Goal: Task Accomplishment & Management: Manage account settings

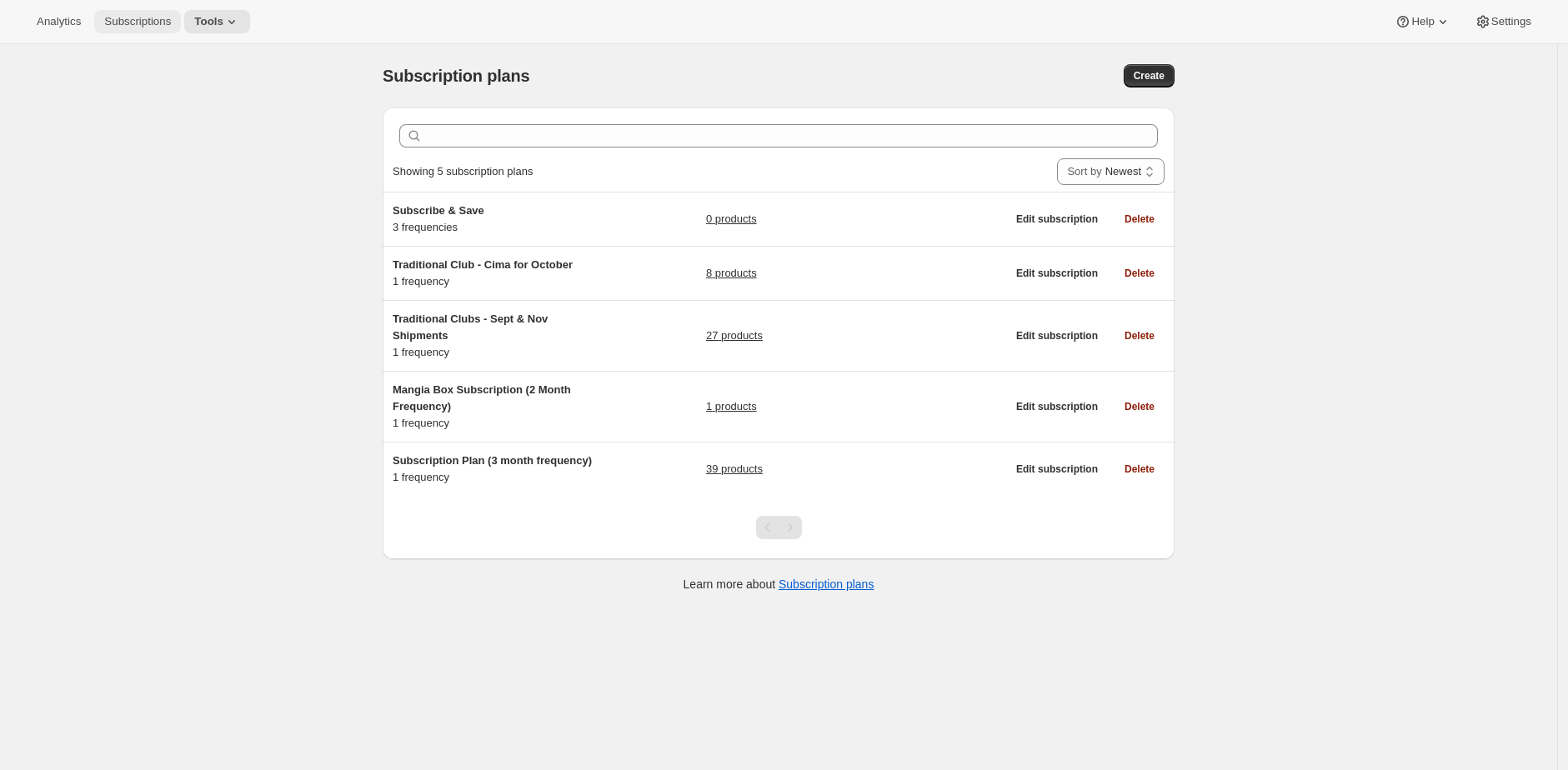
click at [171, 29] on button "Subscriptions" at bounding box center [138, 22] width 87 height 23
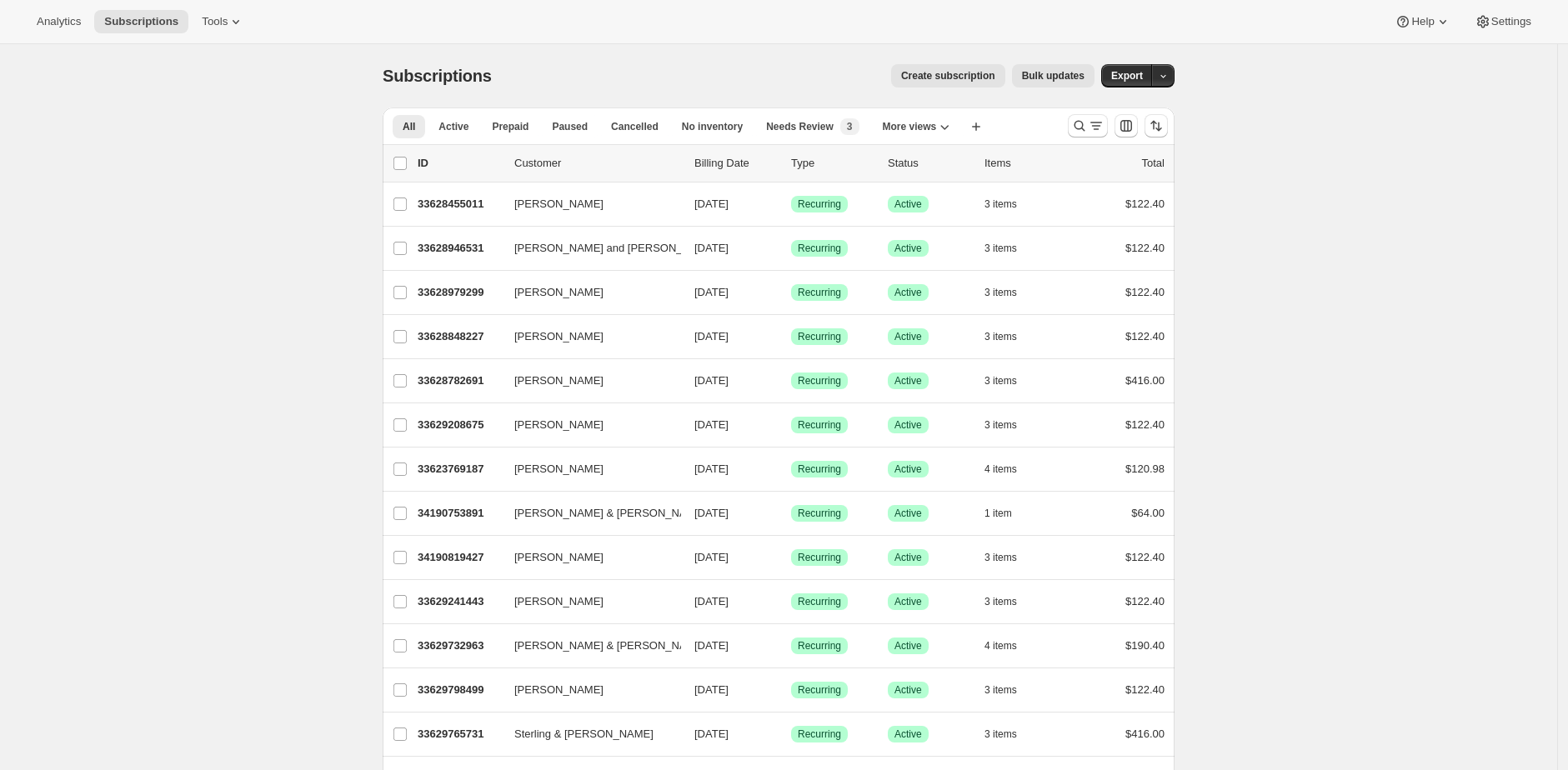
click at [1070, 72] on span "Bulk updates" at bounding box center [1053, 75] width 62 height 13
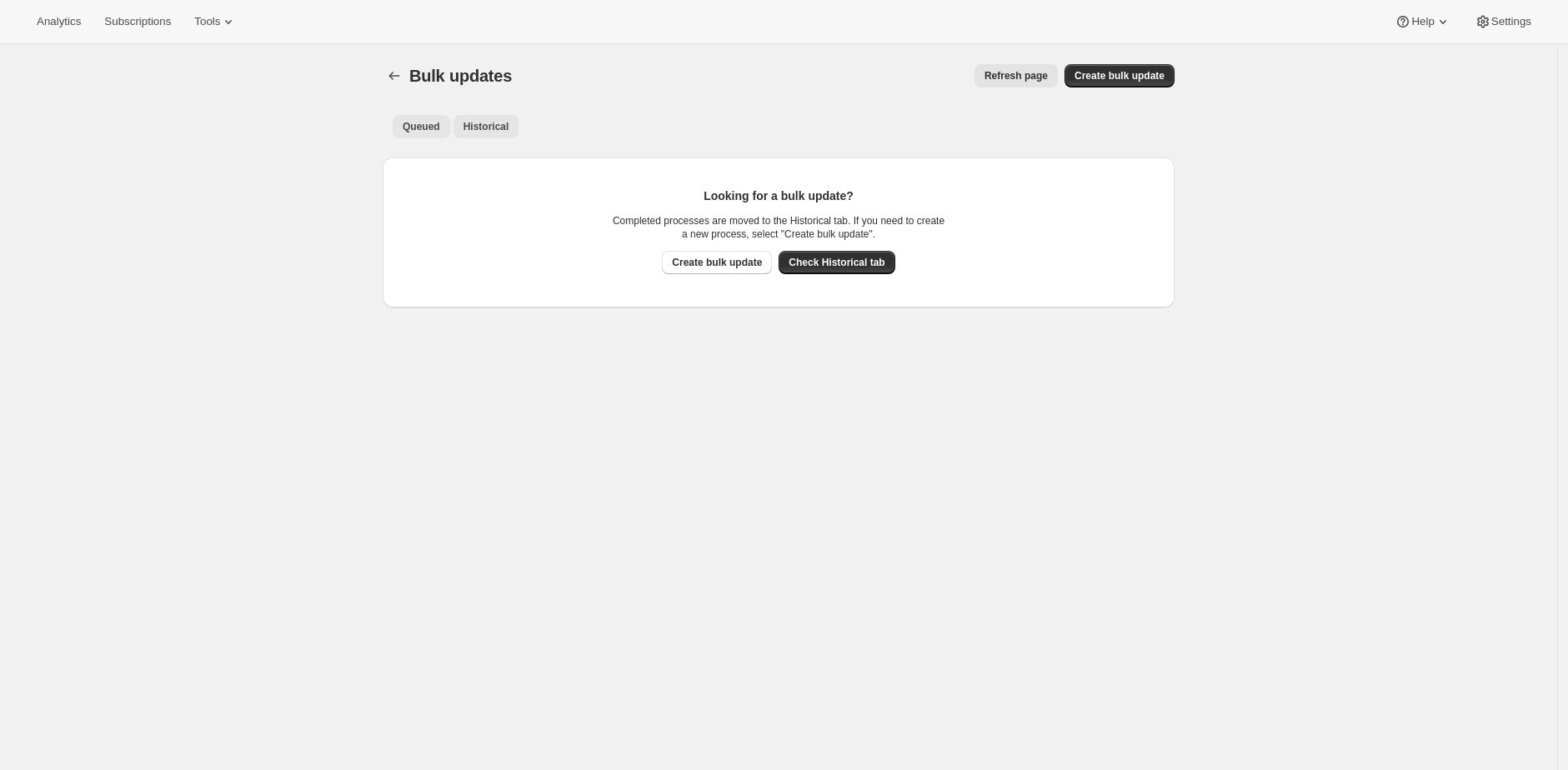
click at [500, 125] on span "Historical" at bounding box center [486, 126] width 46 height 13
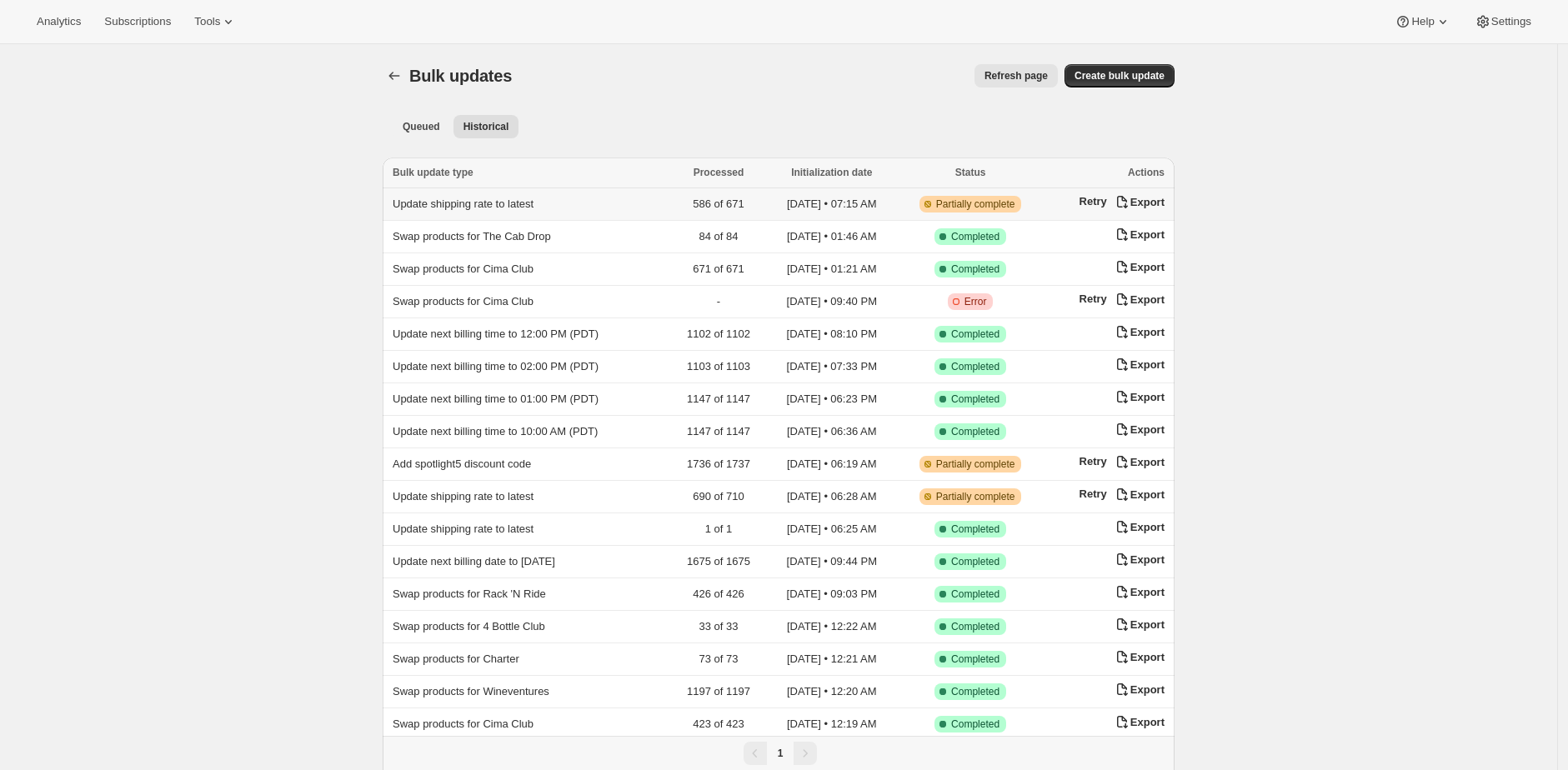
click at [474, 207] on span "Update shipping rate to latest" at bounding box center [463, 203] width 141 height 12
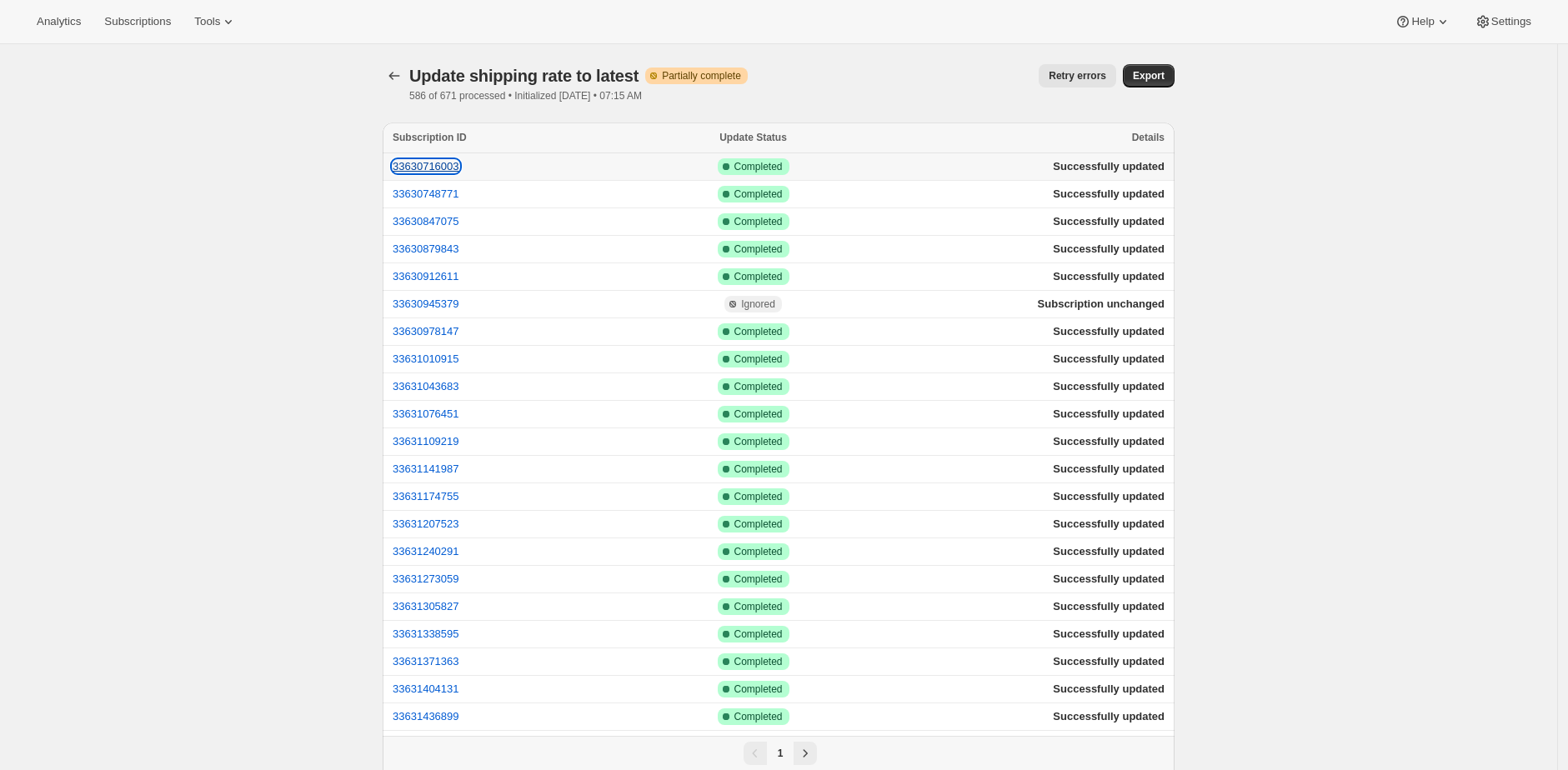
click at [424, 168] on button "33630716003" at bounding box center [426, 166] width 67 height 12
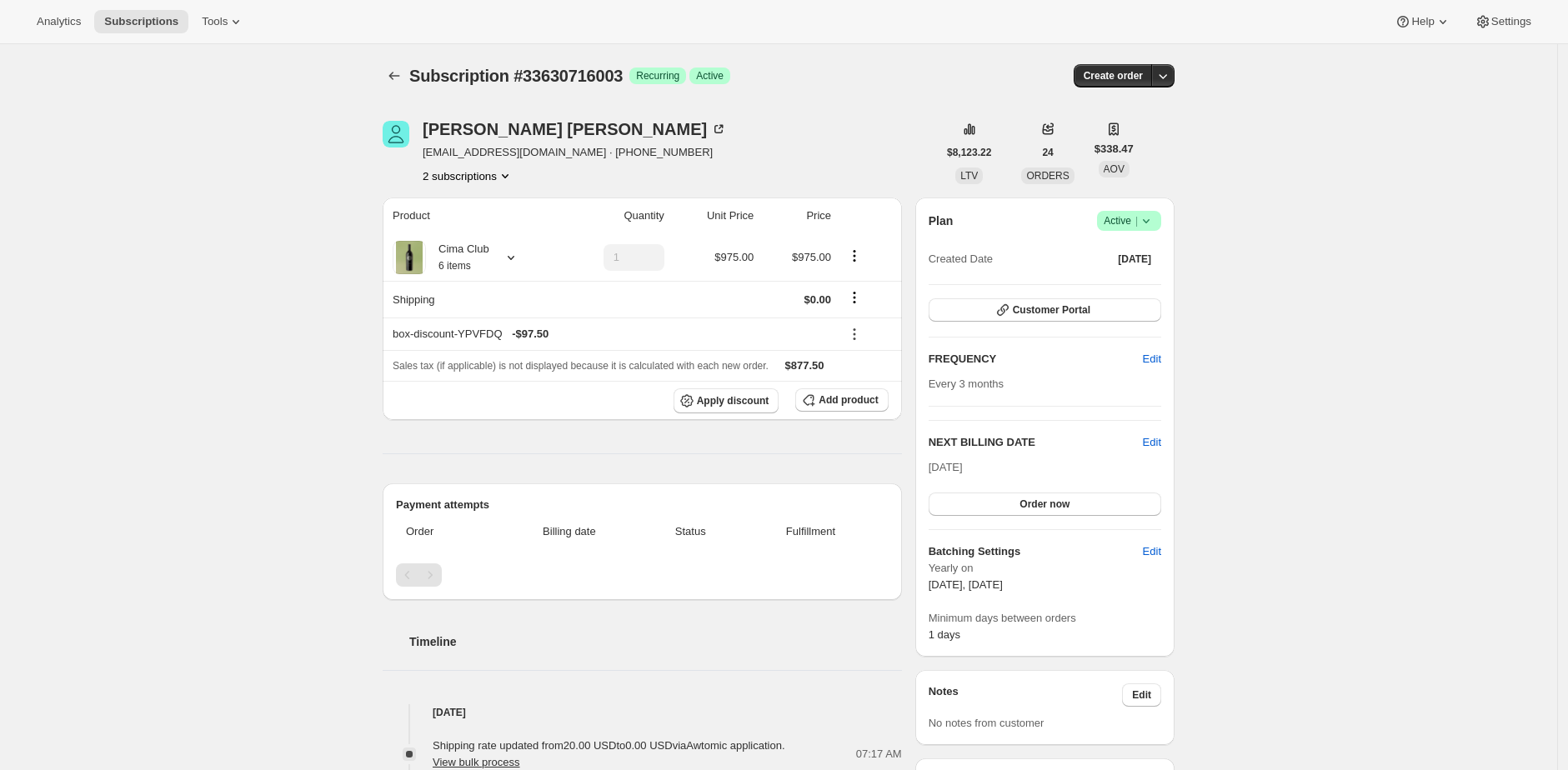
click at [732, 141] on div "[PERSON_NAME] [EMAIL_ADDRESS][DOMAIN_NAME] · [PHONE_NUMBER] 2 subscriptions" at bounding box center [659, 152] width 555 height 63
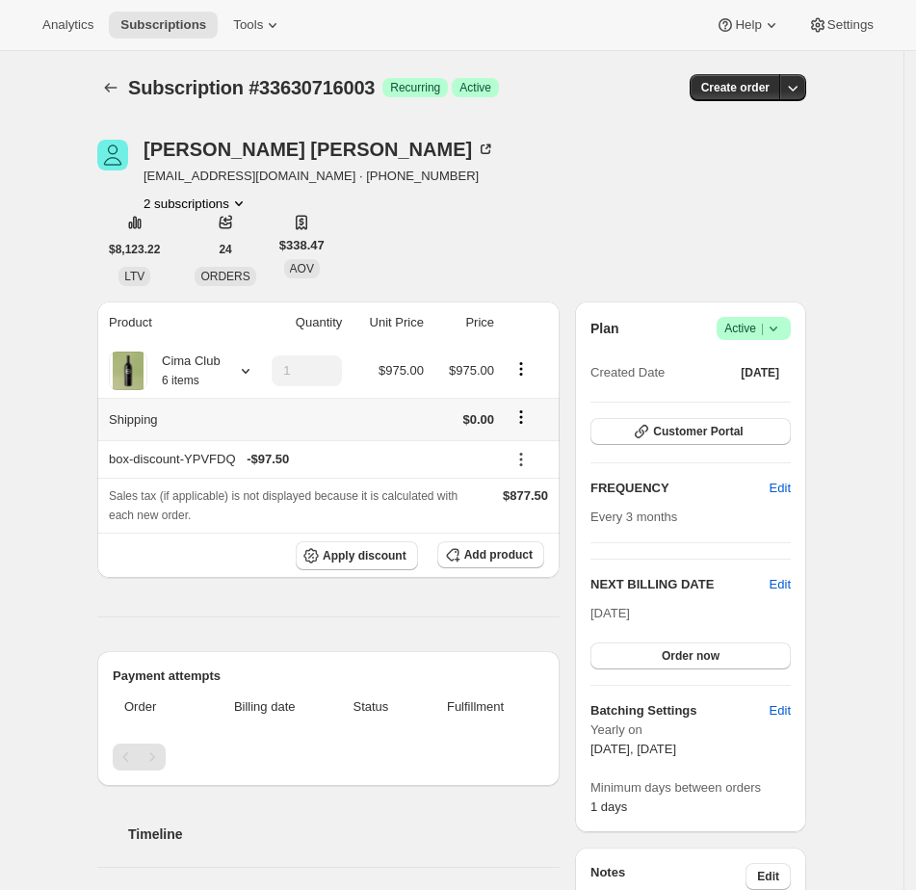
click at [523, 417] on icon "Shipping actions" at bounding box center [521, 417] width 3 height 3
click at [525, 452] on span "Edit shipping rate" at bounding box center [524, 454] width 96 height 14
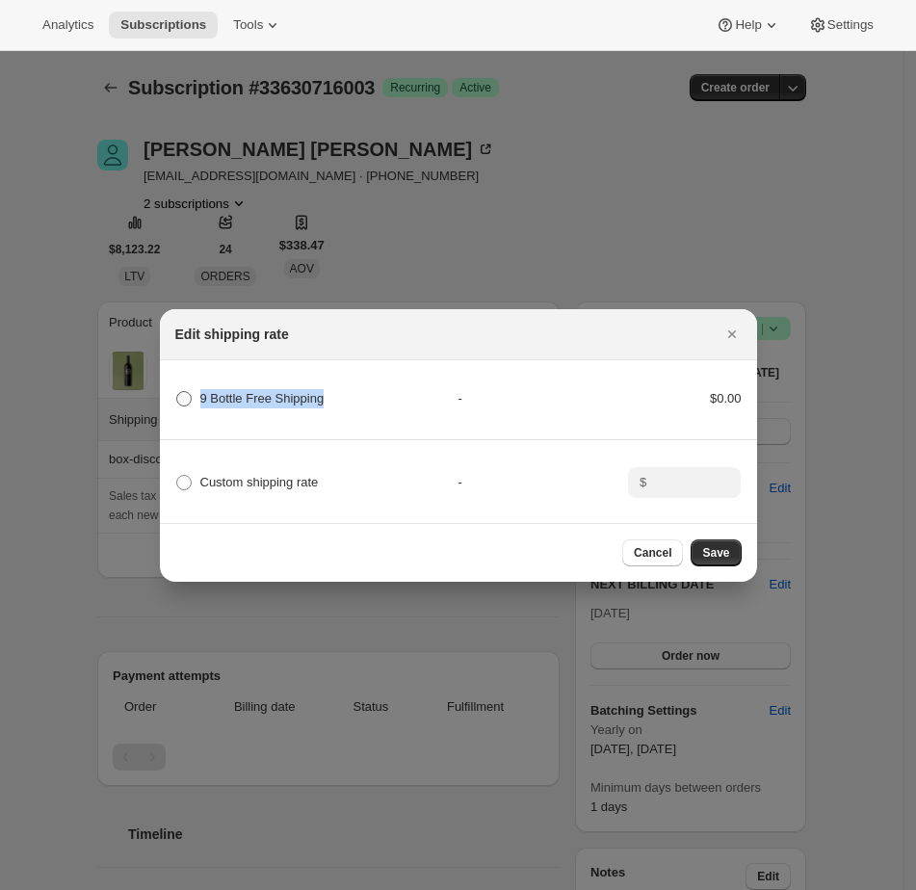
drag, startPoint x: 354, startPoint y: 395, endPoint x: 200, endPoint y: 393, distance: 153.2
click at [200, 393] on div "9 Bottle Free Shipping" at bounding box center [316, 398] width 283 height 27
click at [723, 329] on icon "Close" at bounding box center [732, 334] width 19 height 19
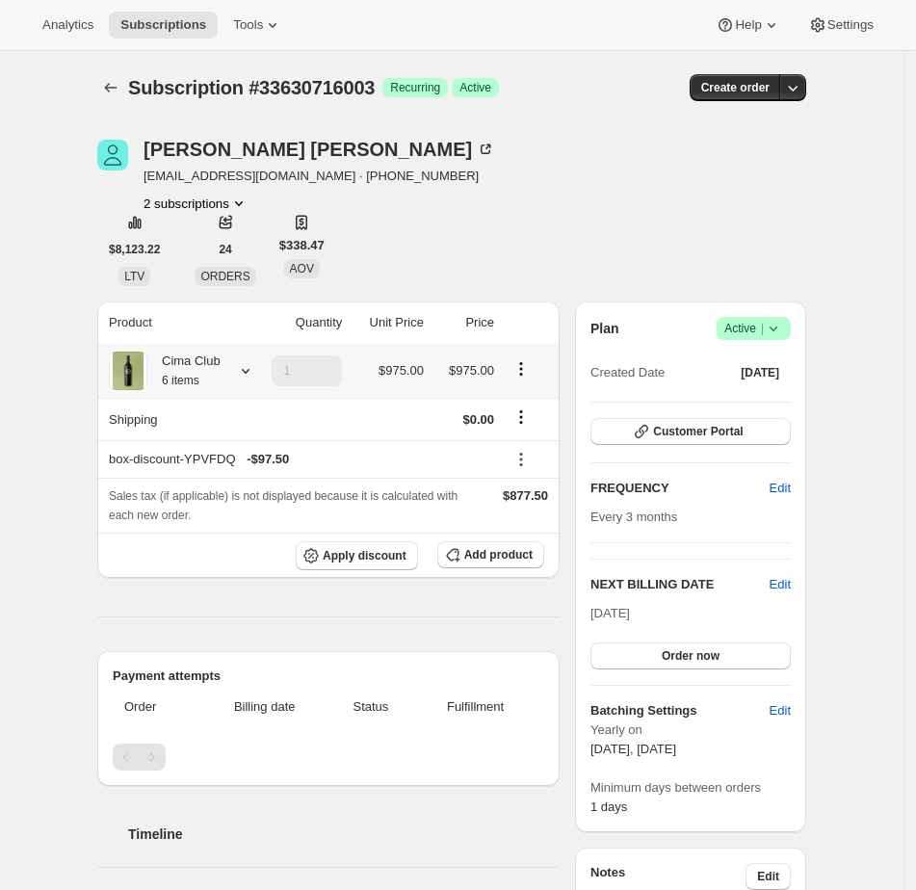
click at [213, 382] on div "Cima Club 6 items" at bounding box center [183, 371] width 73 height 39
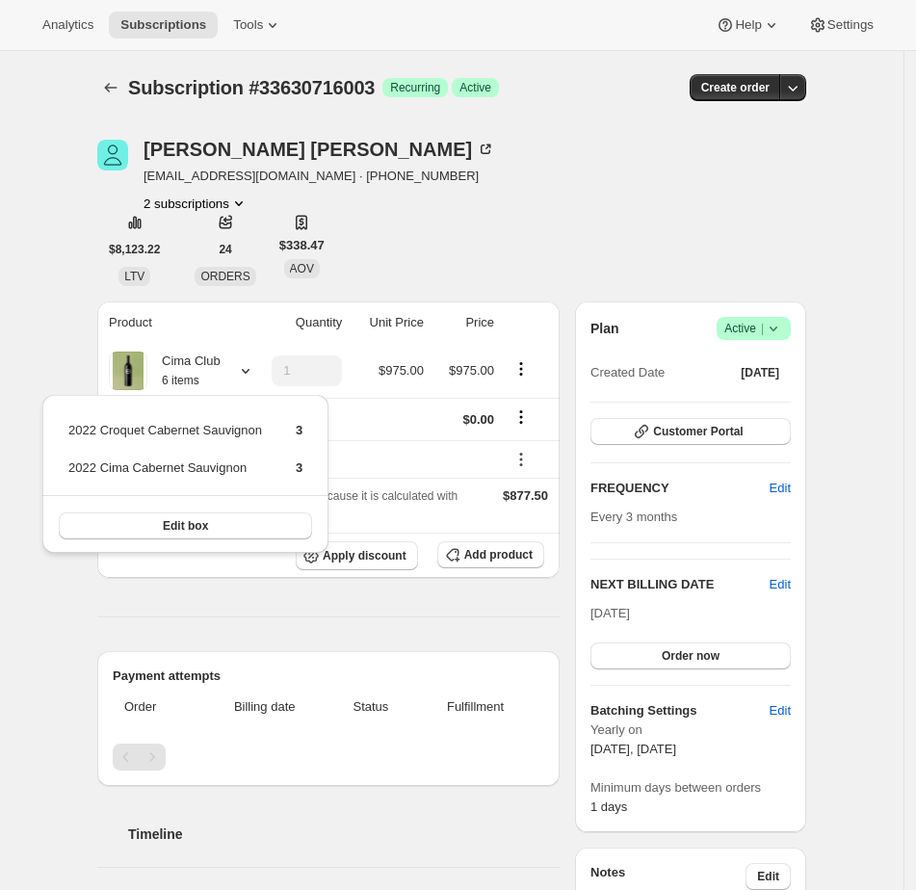
click at [644, 245] on div "Chuck Mellott cnmellott16@gmail.com · +18179099896 2 subscriptions $8,123.22 LT…" at bounding box center [451, 213] width 709 height 146
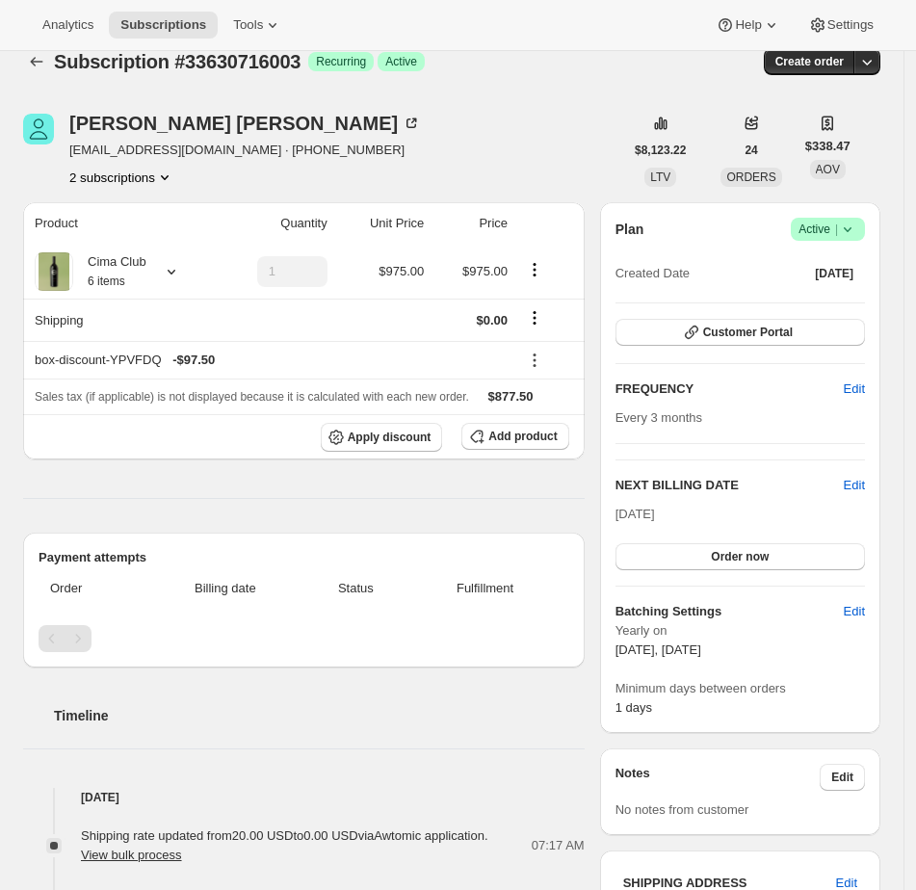
scroll to position [31, 0]
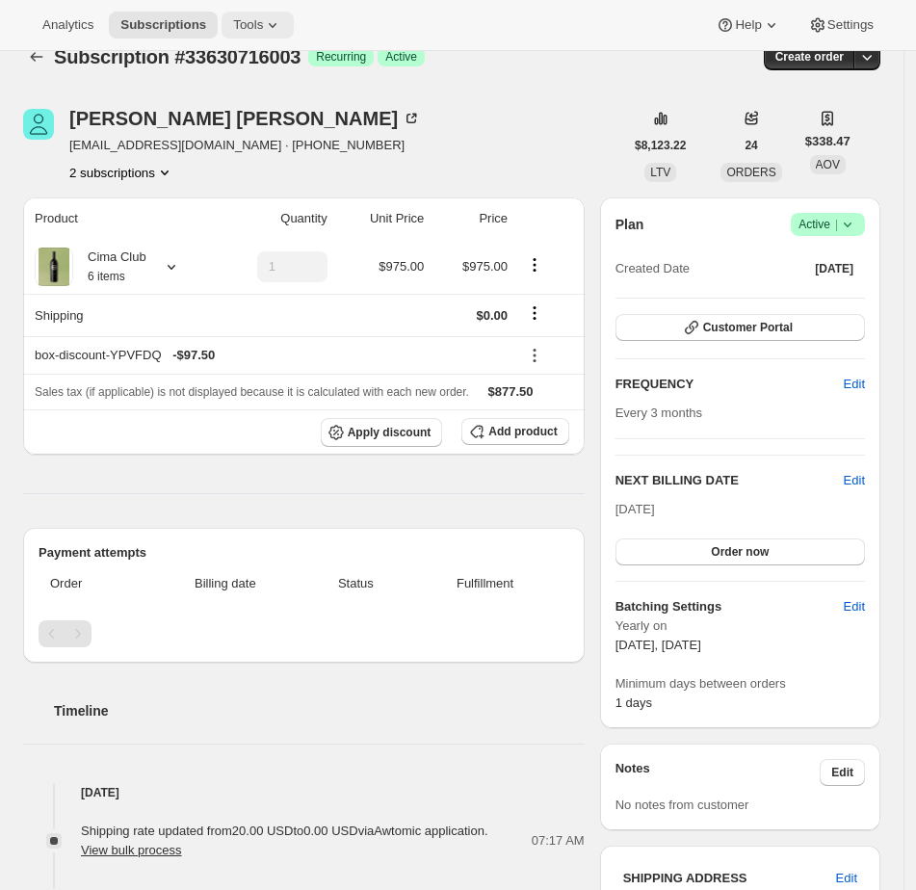
click at [251, 25] on span "Tools" at bounding box center [248, 24] width 30 height 15
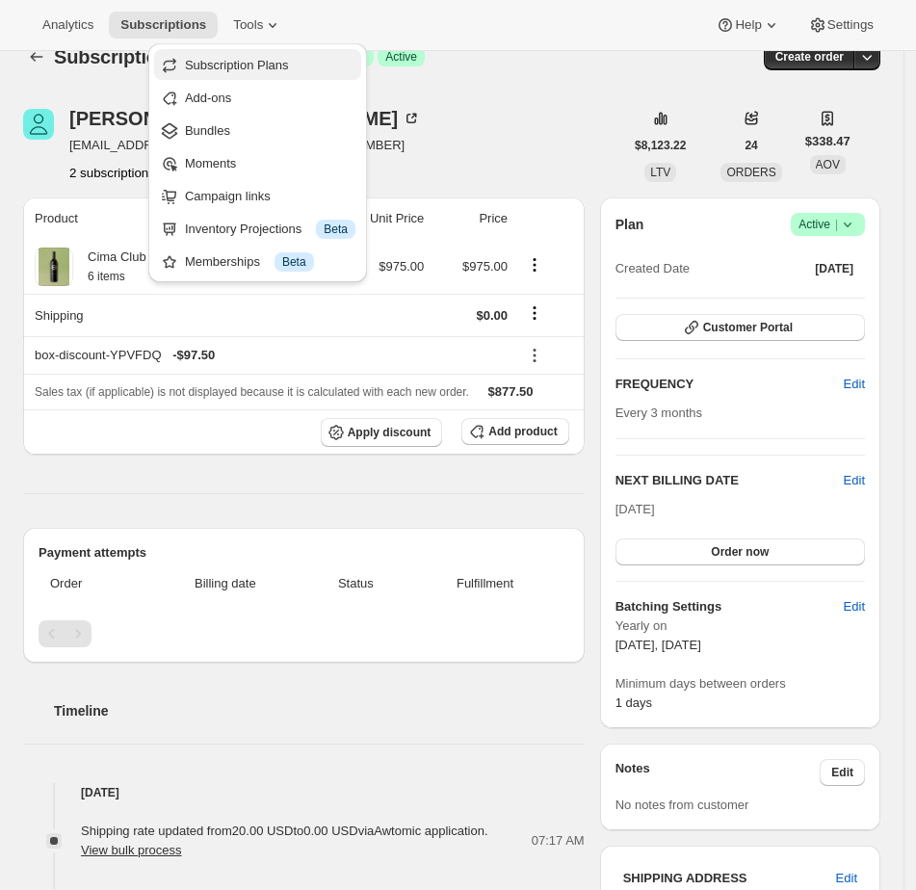
click at [255, 60] on span "Subscription Plans" at bounding box center [237, 65] width 104 height 14
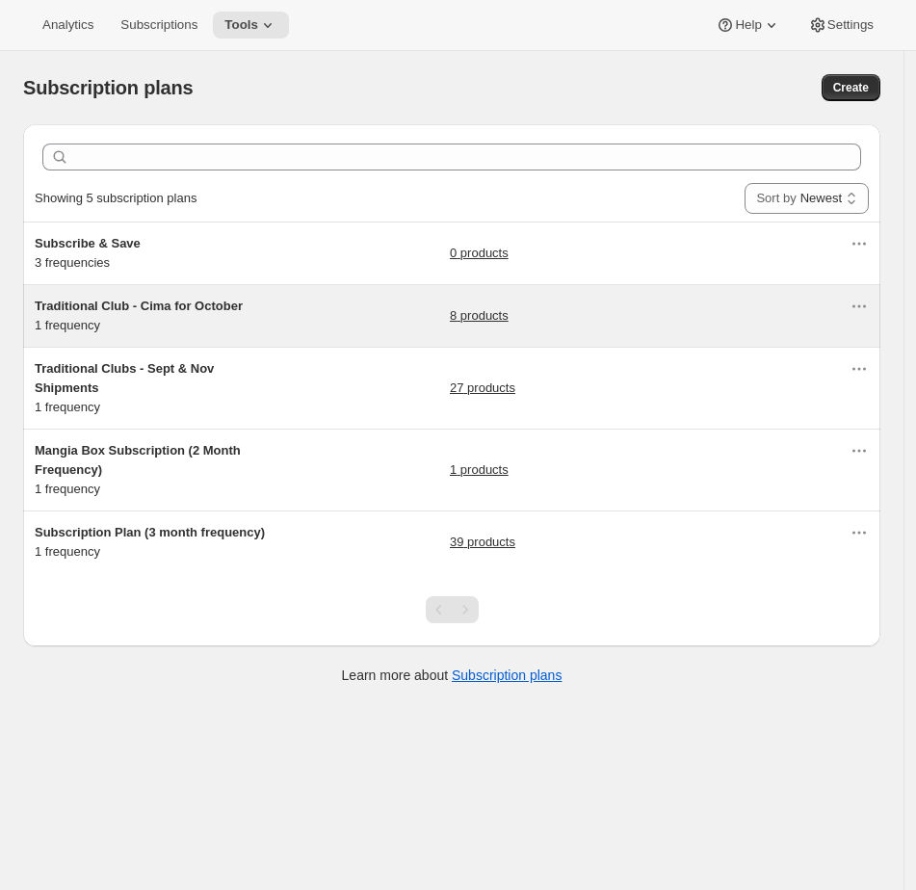
click at [286, 308] on div "Traditional Club - Cima for October 1 frequency 8 products" at bounding box center [442, 316] width 815 height 39
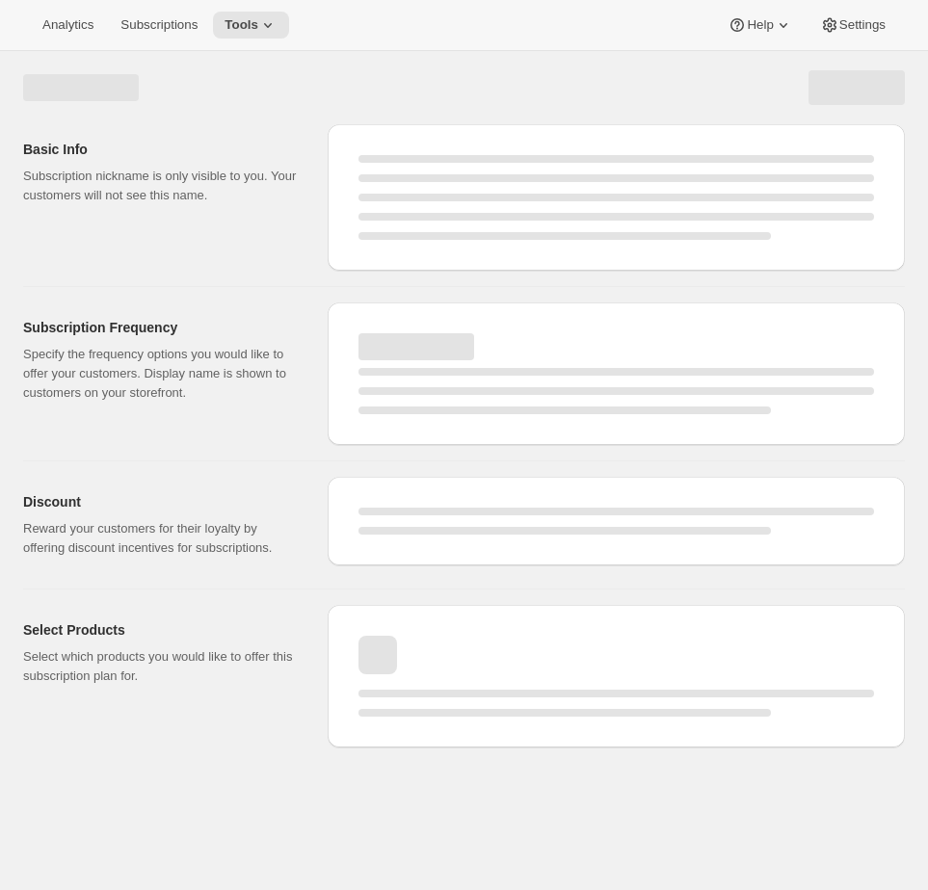
select select "WEEK"
select select "MONTH"
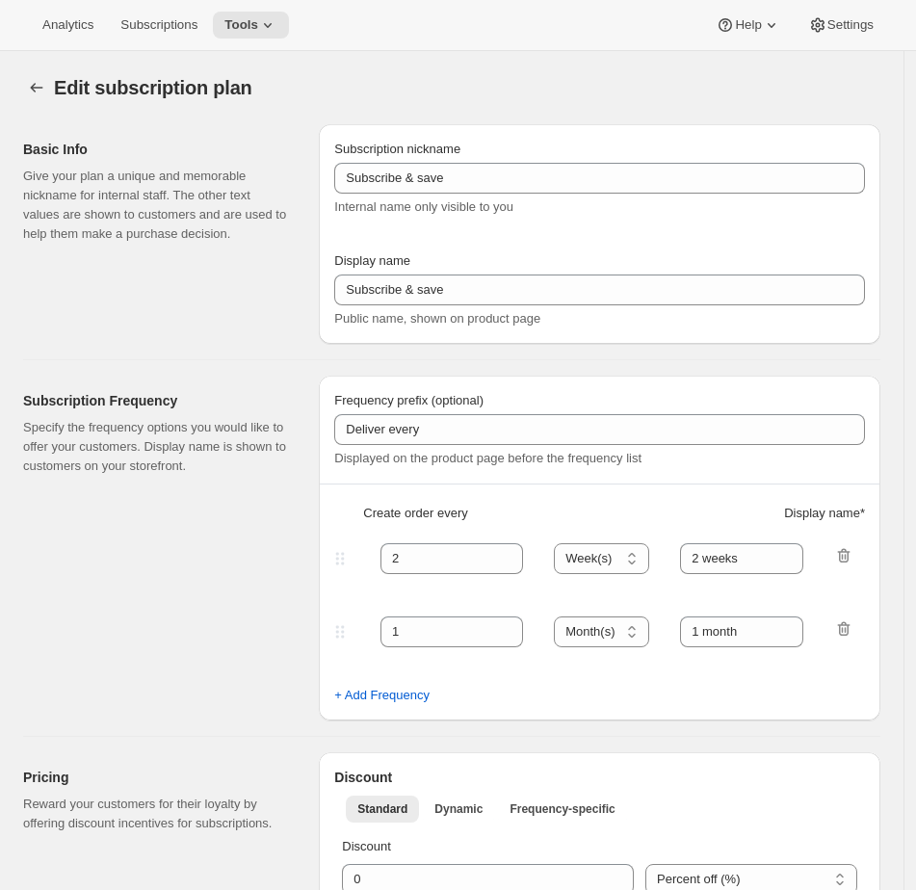
checkbox input "true"
type input "Traditional Club - Cima for October"
type input "Join the Cima Club"
type input "3"
select select "MONTH"
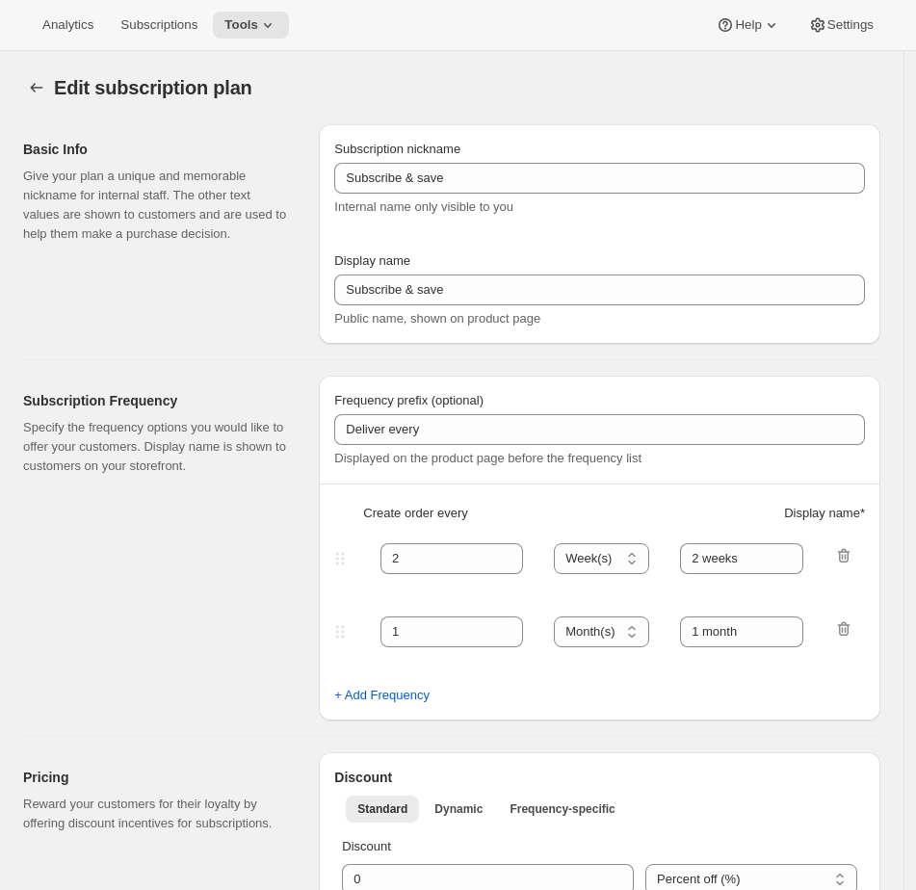
type input "3 months"
checkbox input "true"
select select "YEARDAY"
select select "10"
select select "15"
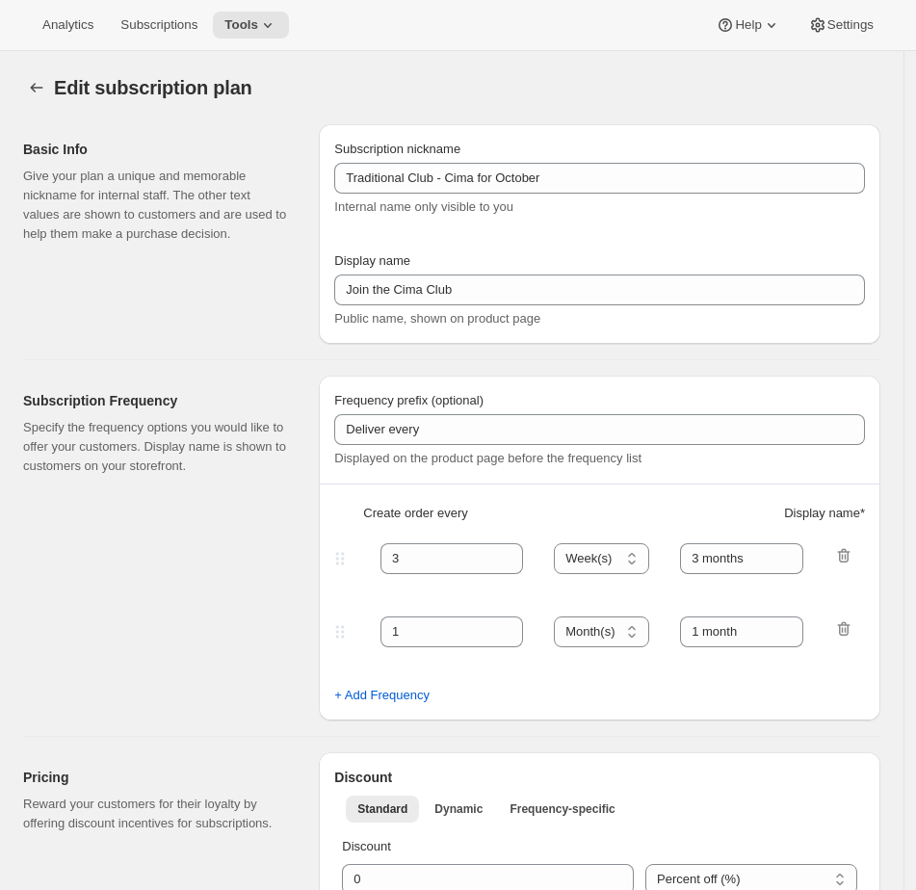
select select "2"
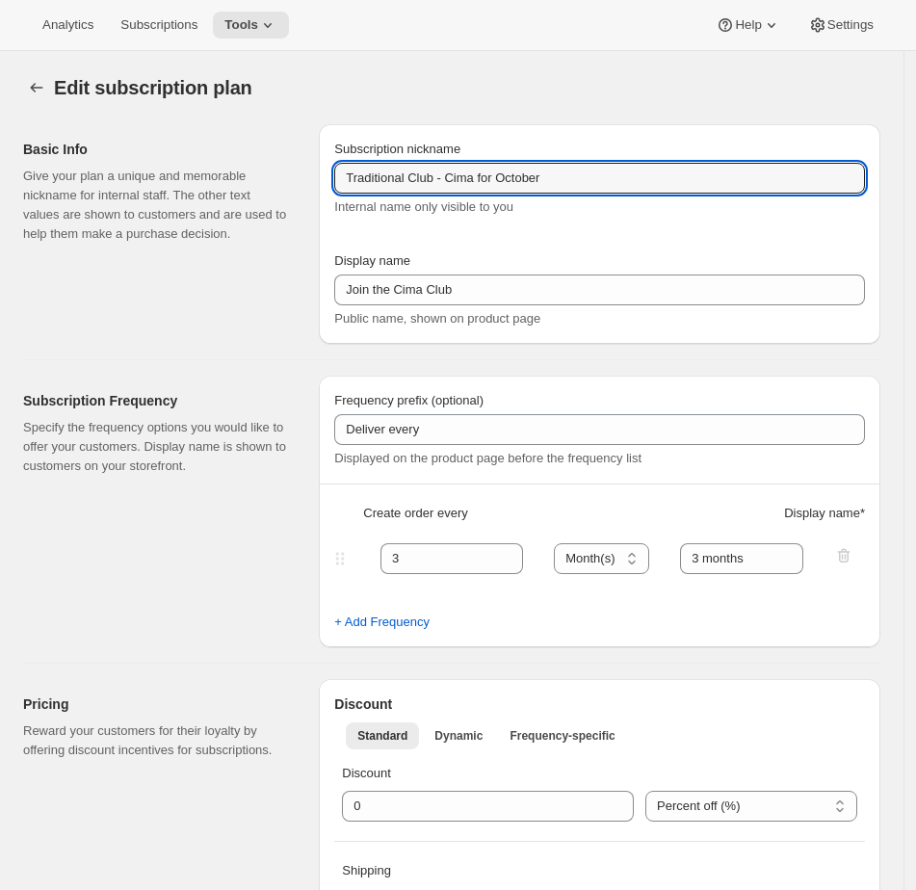
drag, startPoint x: 612, startPoint y: 185, endPoint x: 188, endPoint y: 178, distance: 424.0
click at [198, 180] on div "Basic Info Give your plan a unique and memorable nickname for internal staff. T…" at bounding box center [444, 226] width 873 height 235
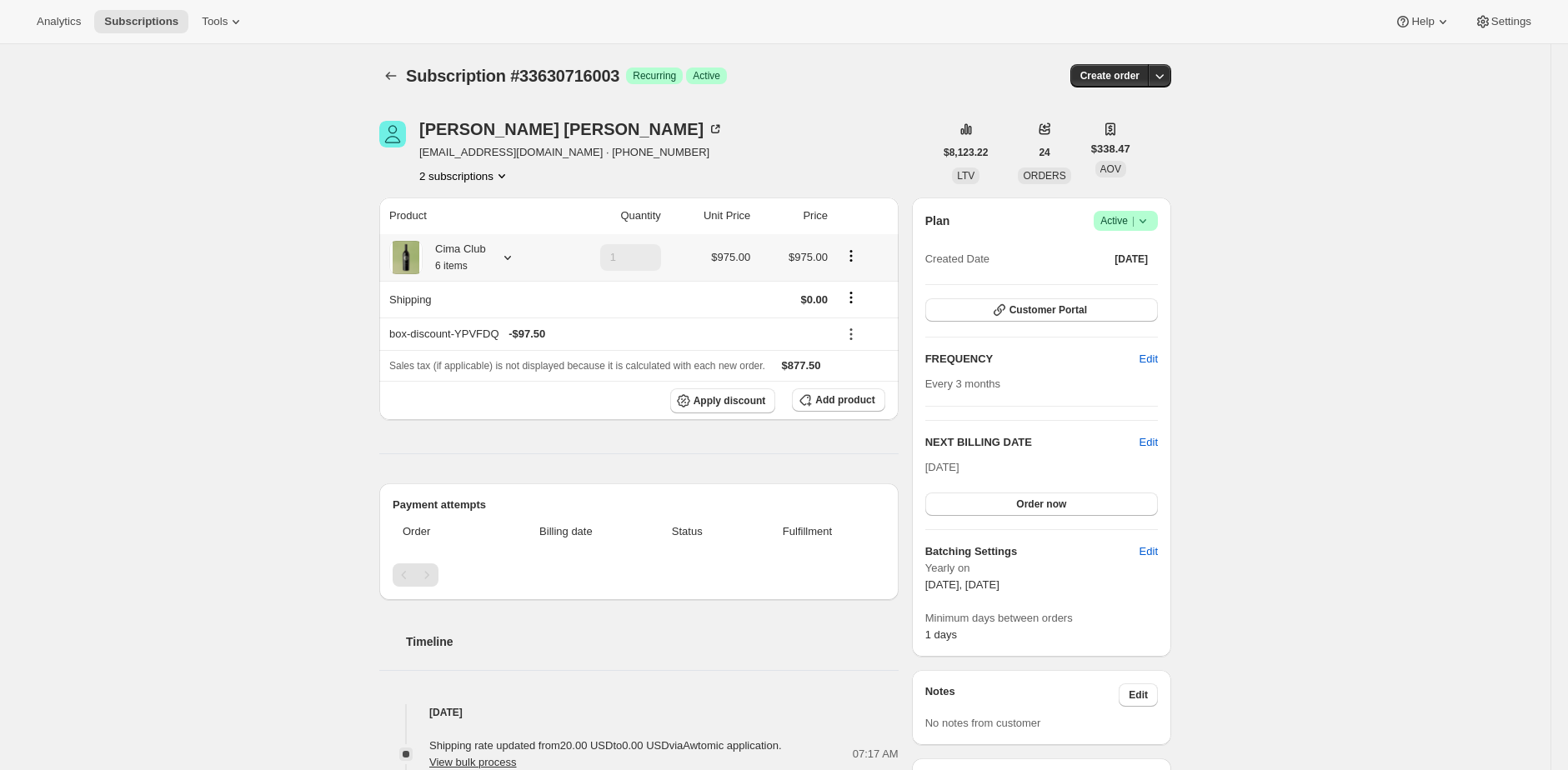
click at [467, 248] on div "Cima Club 6 items" at bounding box center [453, 257] width 63 height 34
click at [363, 309] on td "2022 Croquet Cabernet Sauvignon" at bounding box center [439, 316] width 170 height 31
drag, startPoint x: 363, startPoint y: 309, endPoint x: 525, endPoint y: 311, distance: 162.0
click at [523, 311] on td "2022 Croquet Cabernet Sauvignon" at bounding box center [439, 316] width 170 height 31
copy td "2022 Croquet Cabernet Sauvignon"
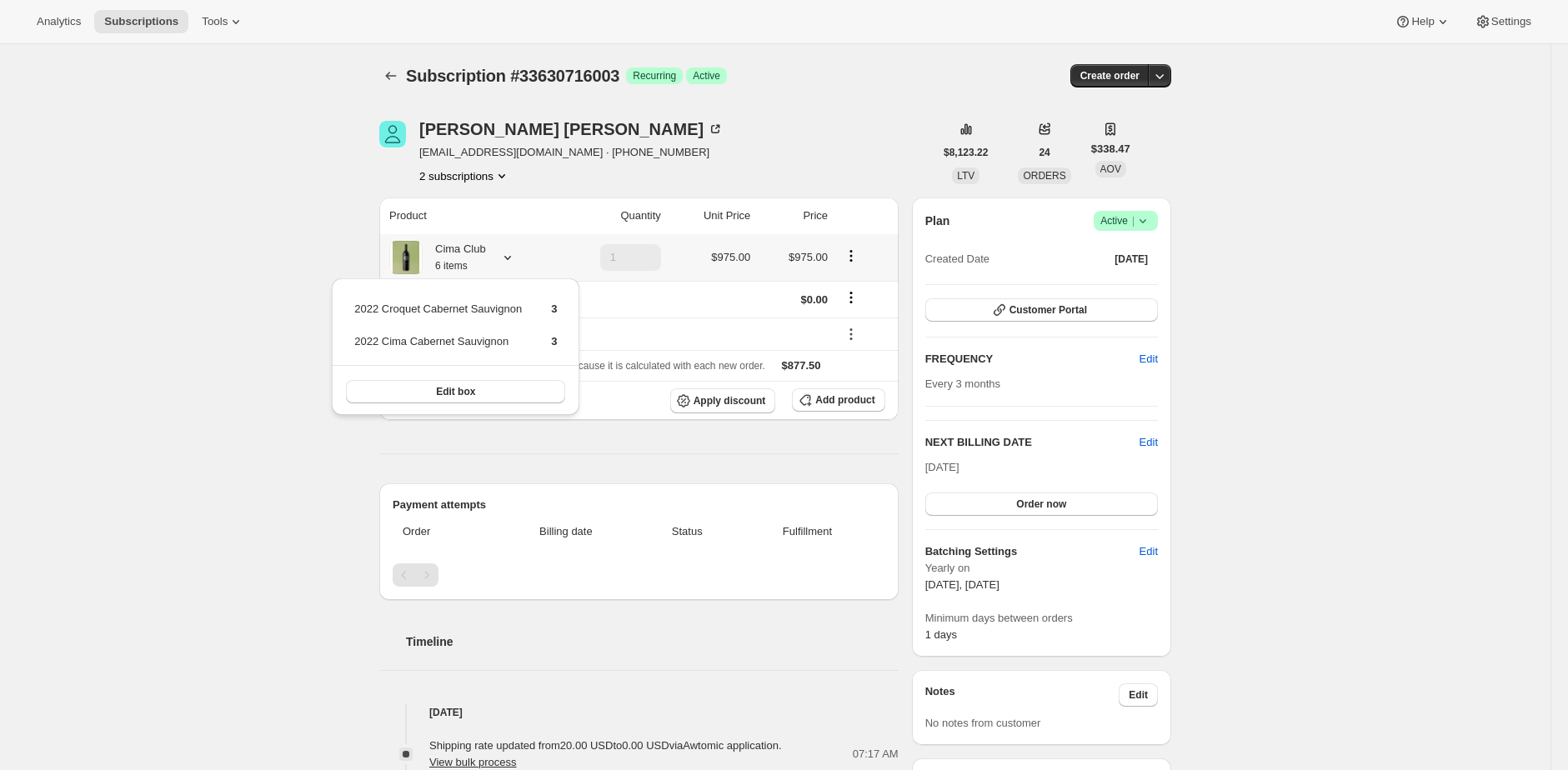
click at [360, 336] on td "2022 Cima Cabernet Sauvignon" at bounding box center [439, 348] width 170 height 31
drag, startPoint x: 360, startPoint y: 336, endPoint x: 491, endPoint y: 337, distance: 131.0
click at [491, 337] on td "2022 Cima Cabernet Sauvignon" at bounding box center [439, 348] width 170 height 31
copy td "2022 Cima Cabernet Sauvignon"
click at [228, 17] on span "Tools" at bounding box center [215, 21] width 26 height 13
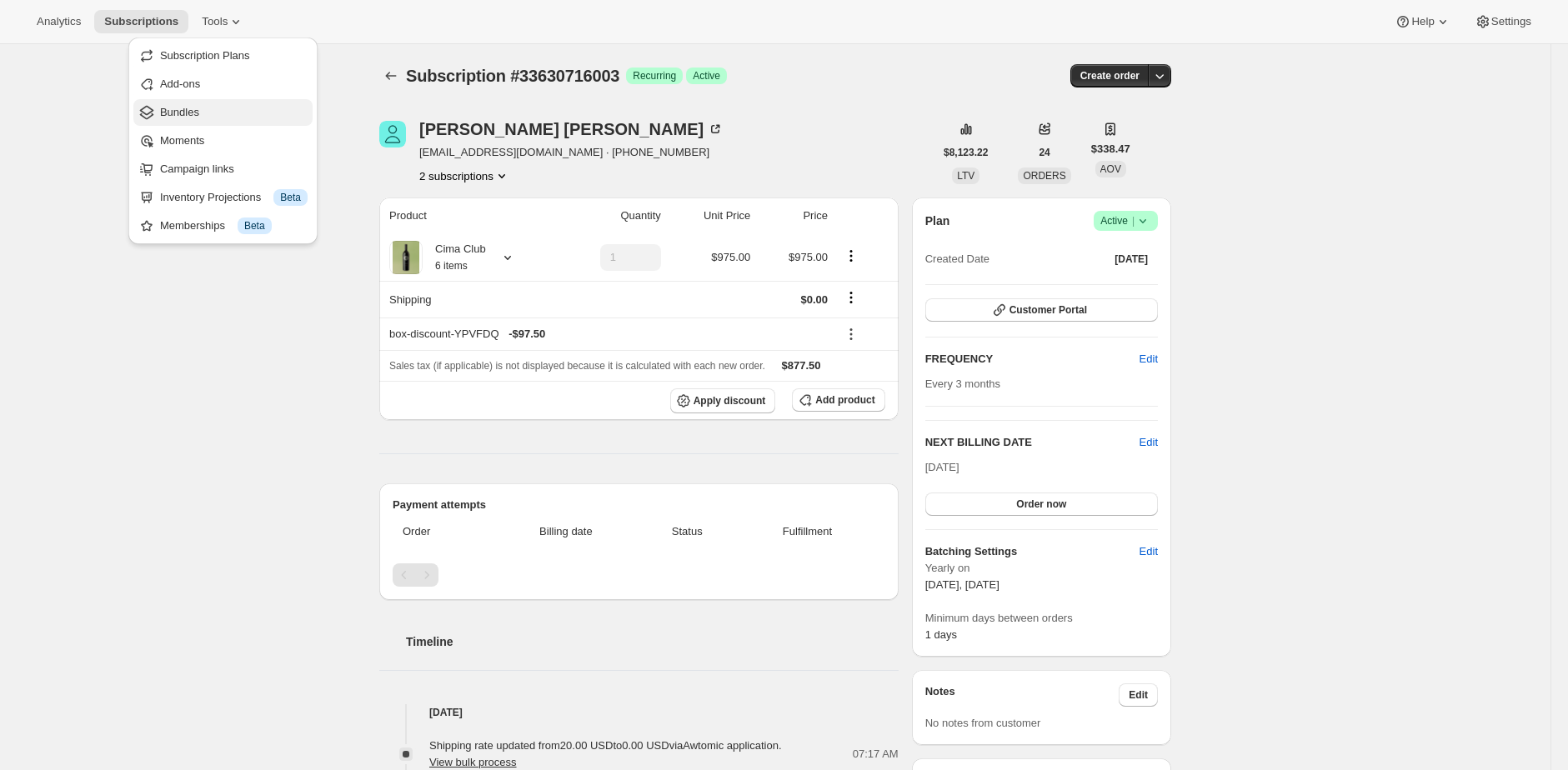
click at [254, 119] on span "Bundles" at bounding box center [234, 112] width 148 height 16
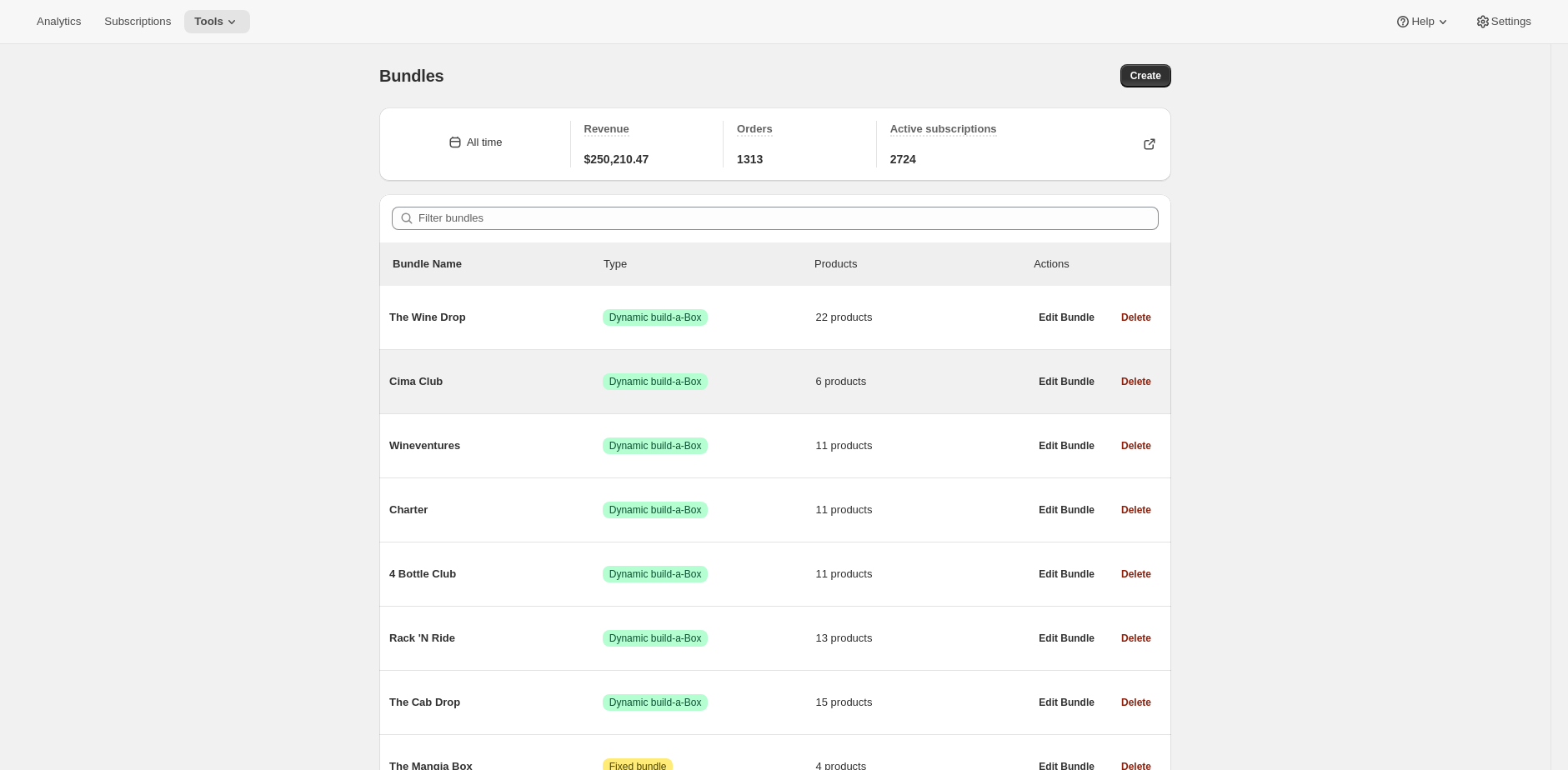
click at [450, 383] on span "Cima Club" at bounding box center [496, 382] width 214 height 16
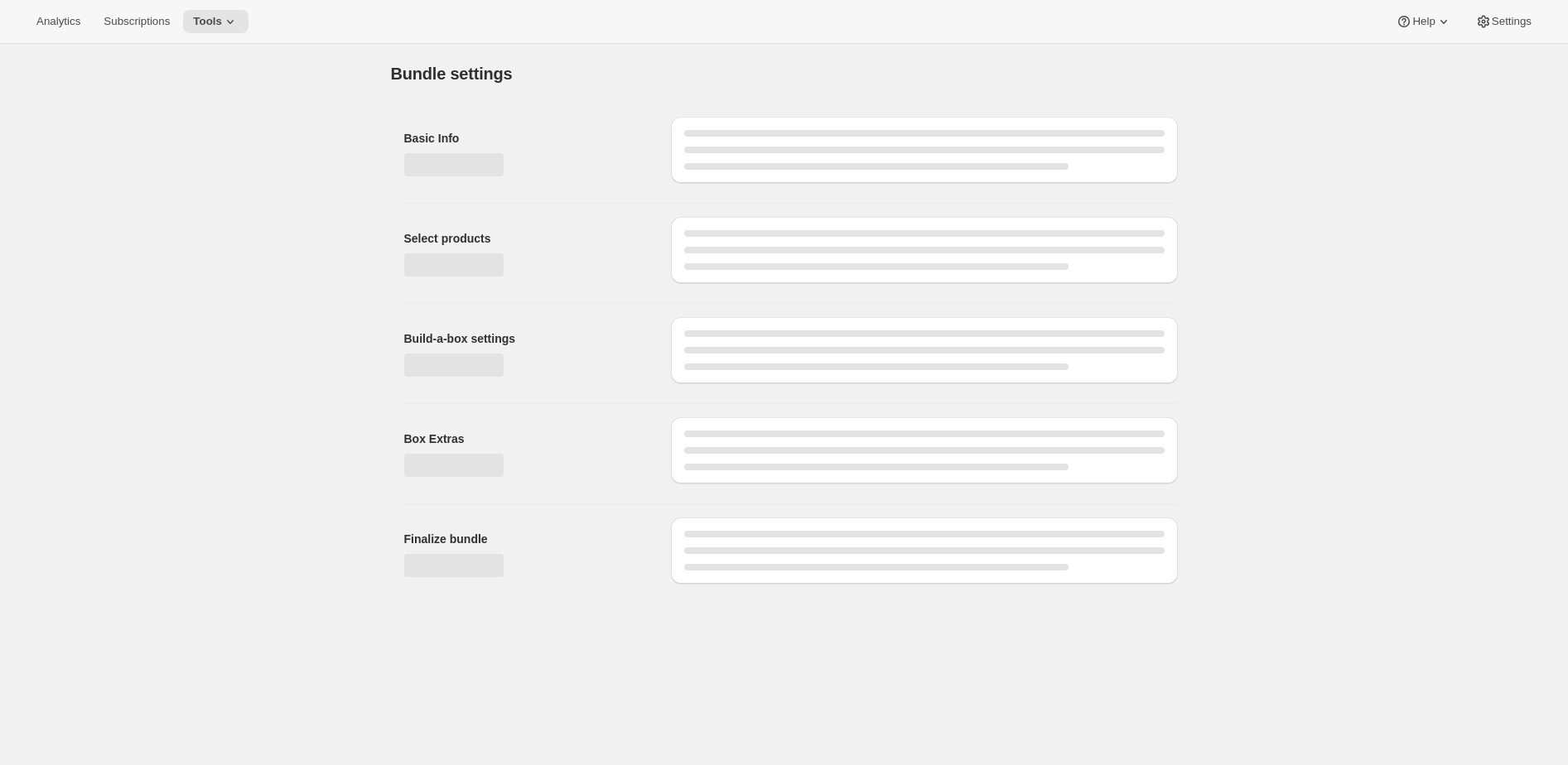
type input "Cima Club"
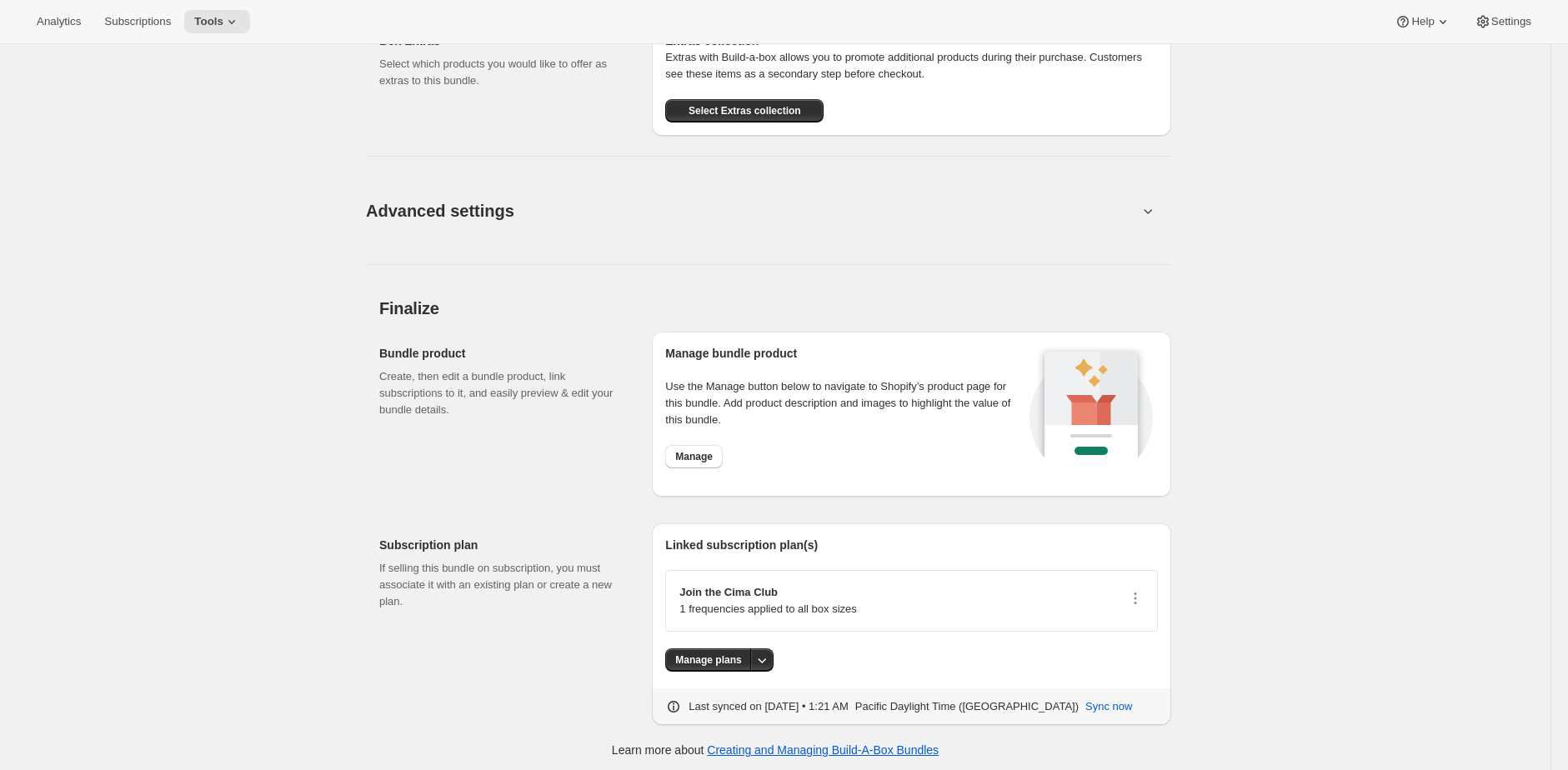
scroll to position [1530, 0]
click at [675, 459] on button "Manage" at bounding box center [694, 457] width 57 height 23
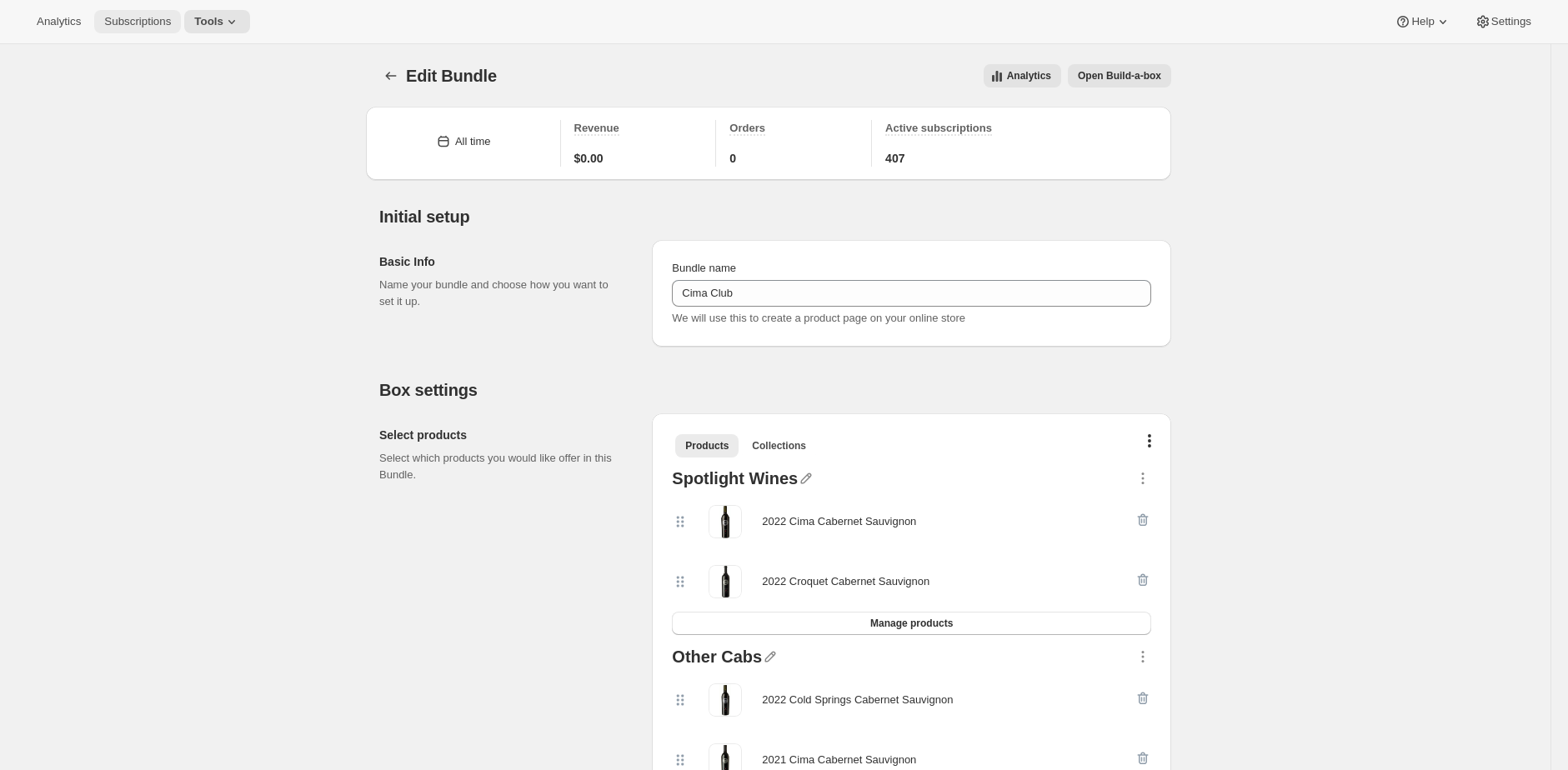
click at [130, 18] on span "Subscriptions" at bounding box center [137, 21] width 67 height 13
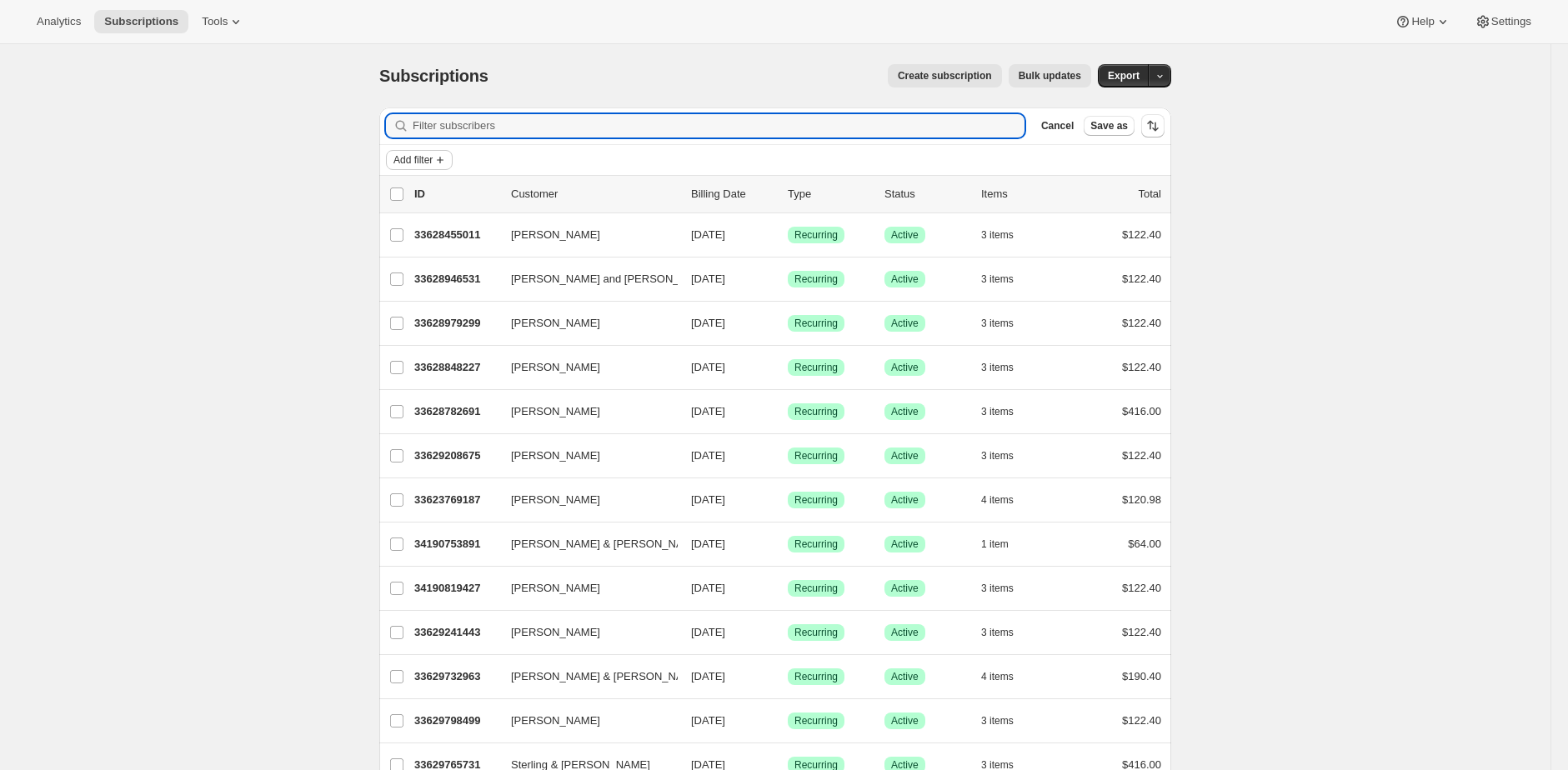
click at [444, 157] on icon "Add filter" at bounding box center [440, 159] width 13 height 13
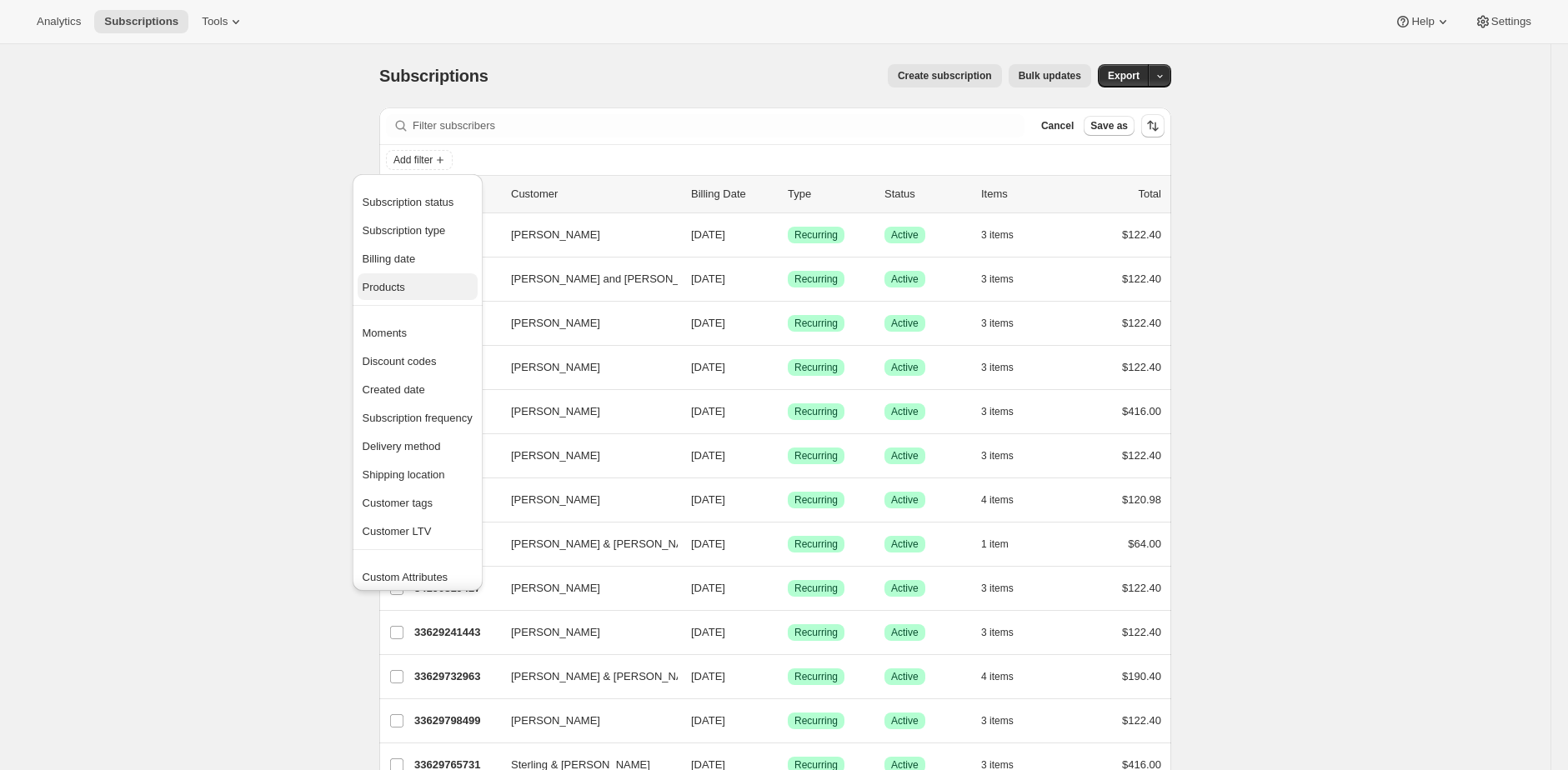
click at [427, 276] on button "Products" at bounding box center [417, 286] width 120 height 27
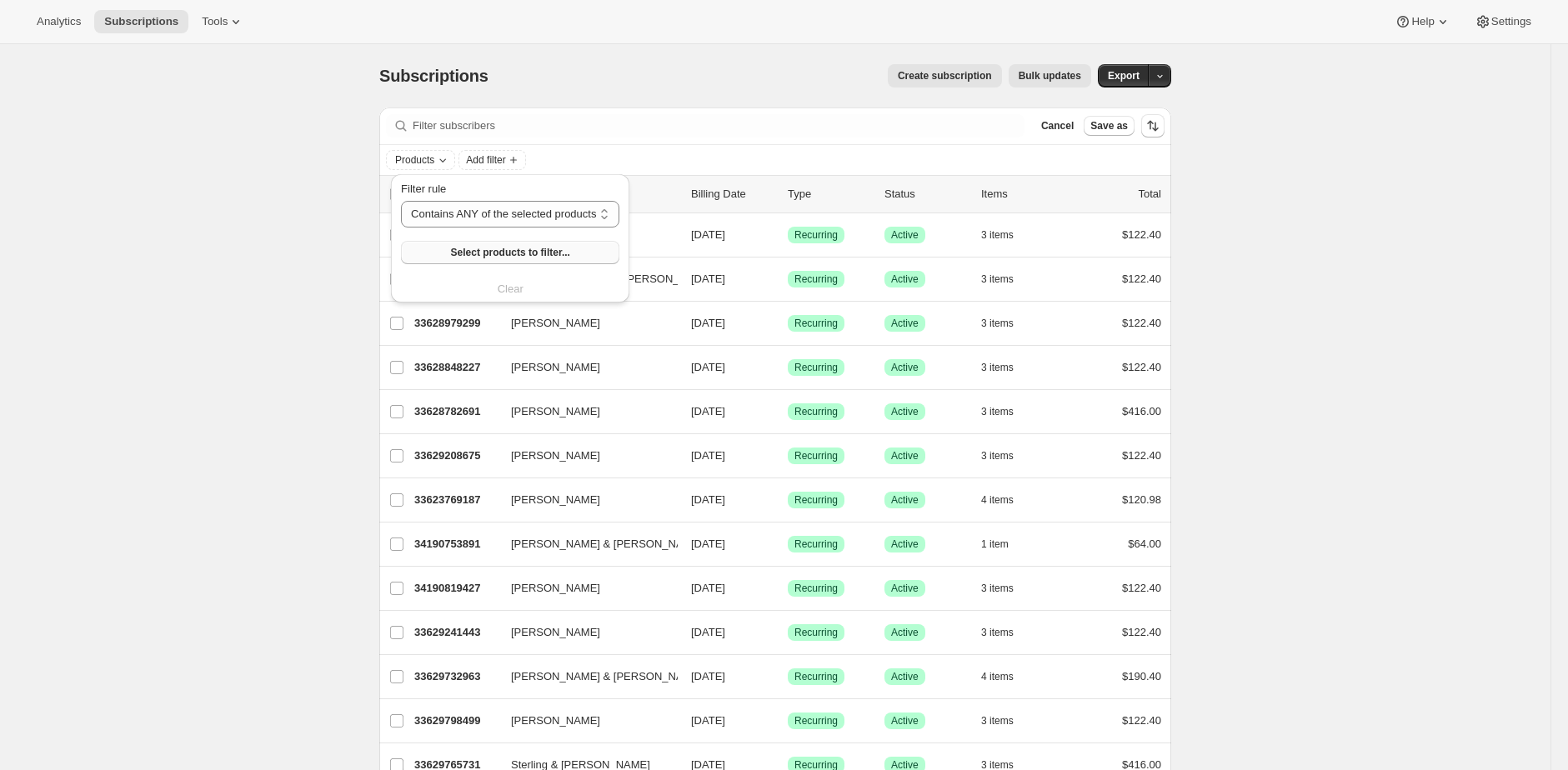
click at [447, 260] on button "Select products to filter..." at bounding box center [510, 252] width 218 height 23
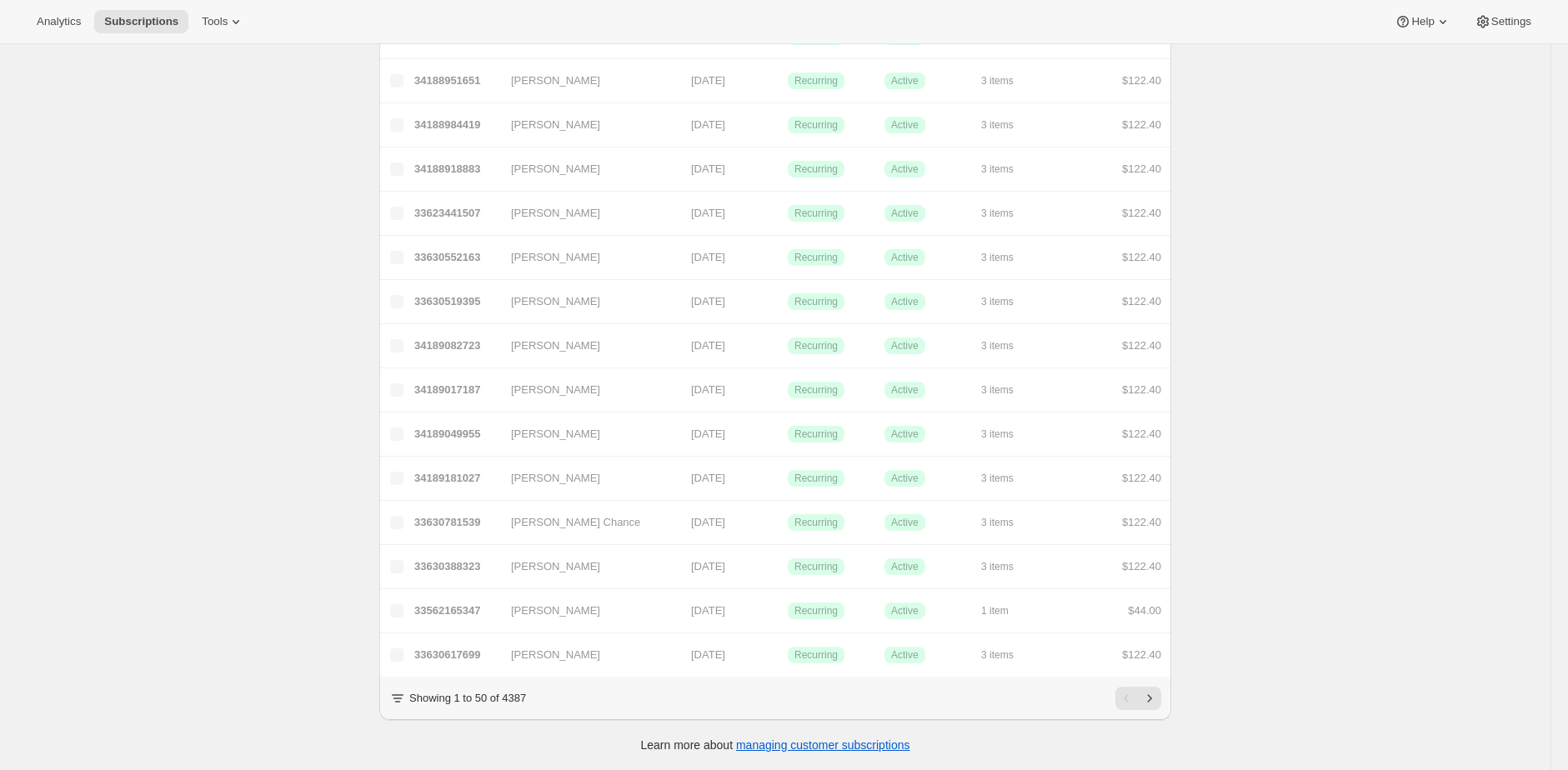
scroll to position [1762, 0]
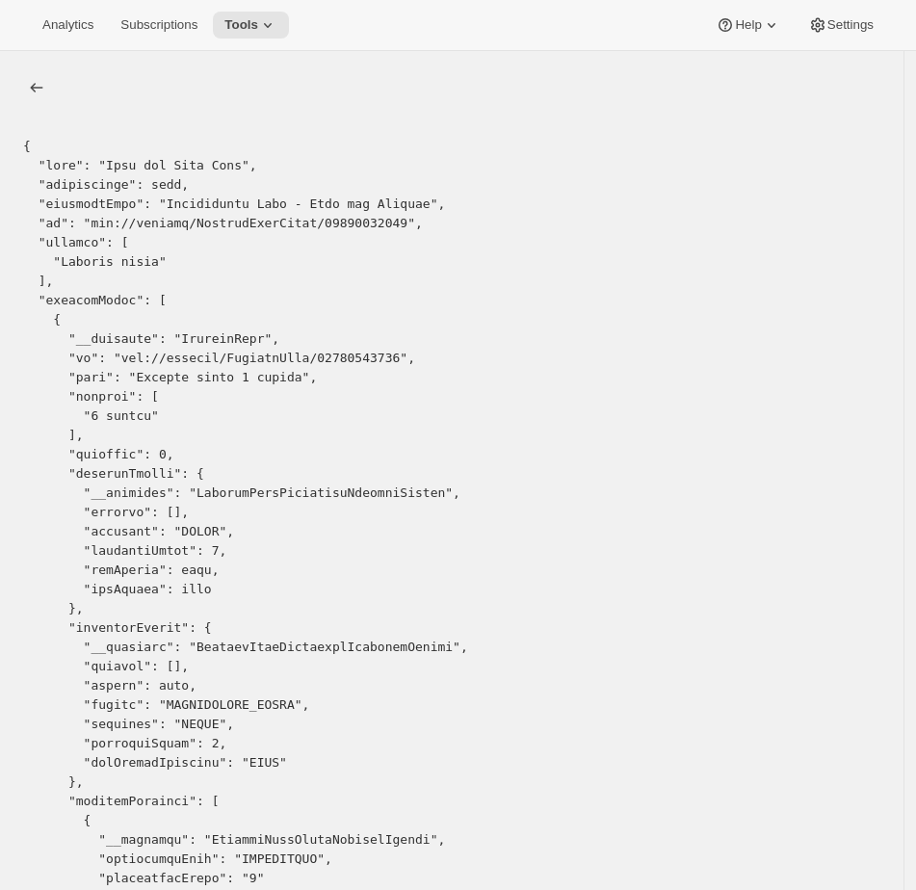
click at [40, 91] on icon "list" at bounding box center [36, 87] width 19 height 19
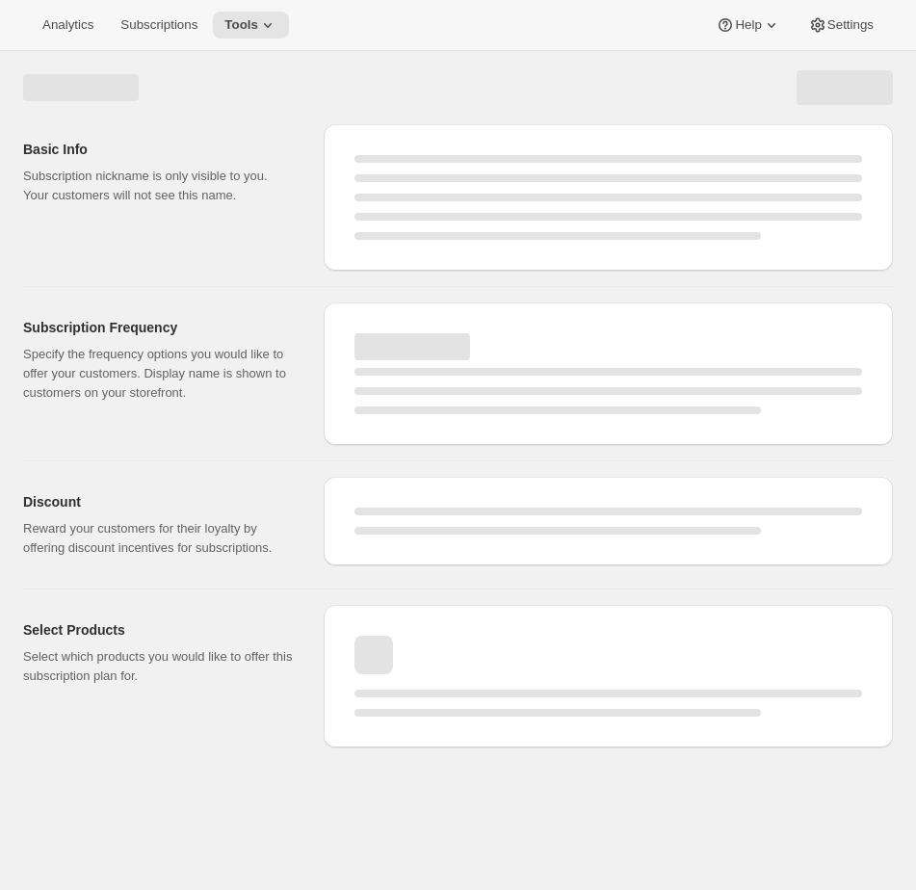
select select "WEEK"
select select "MONTH"
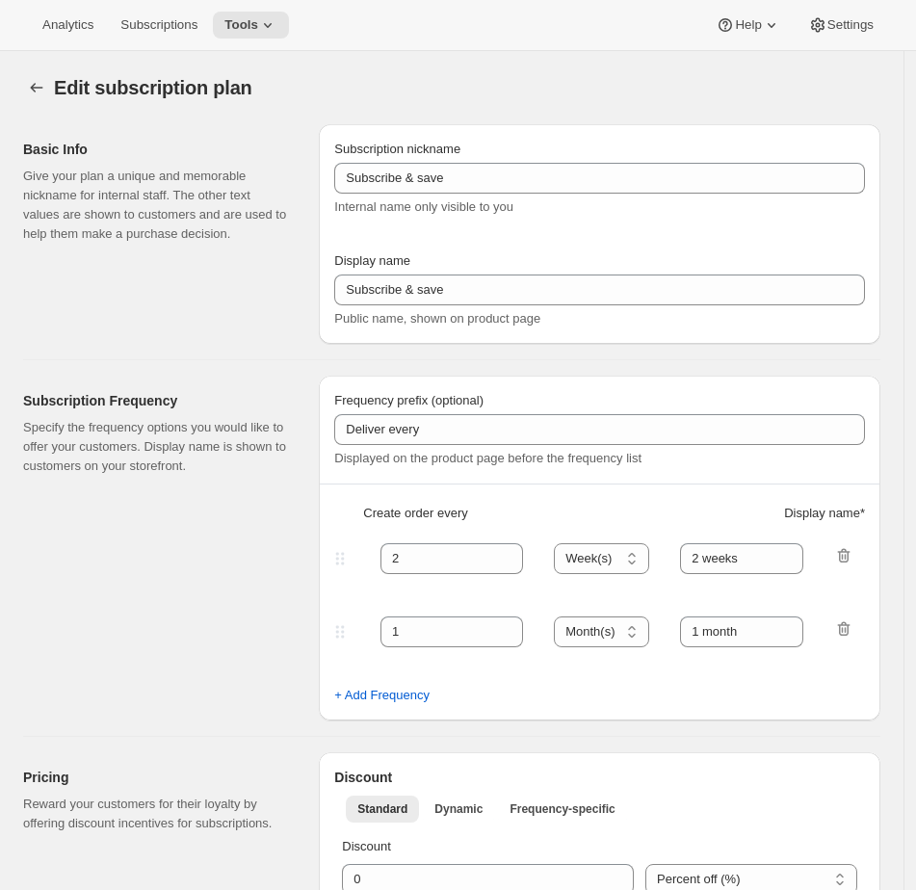
type input "Traditional Club - Cima for October"
type input "Join the Cima Club"
type input "3"
select select "MONTH"
type input "3 months"
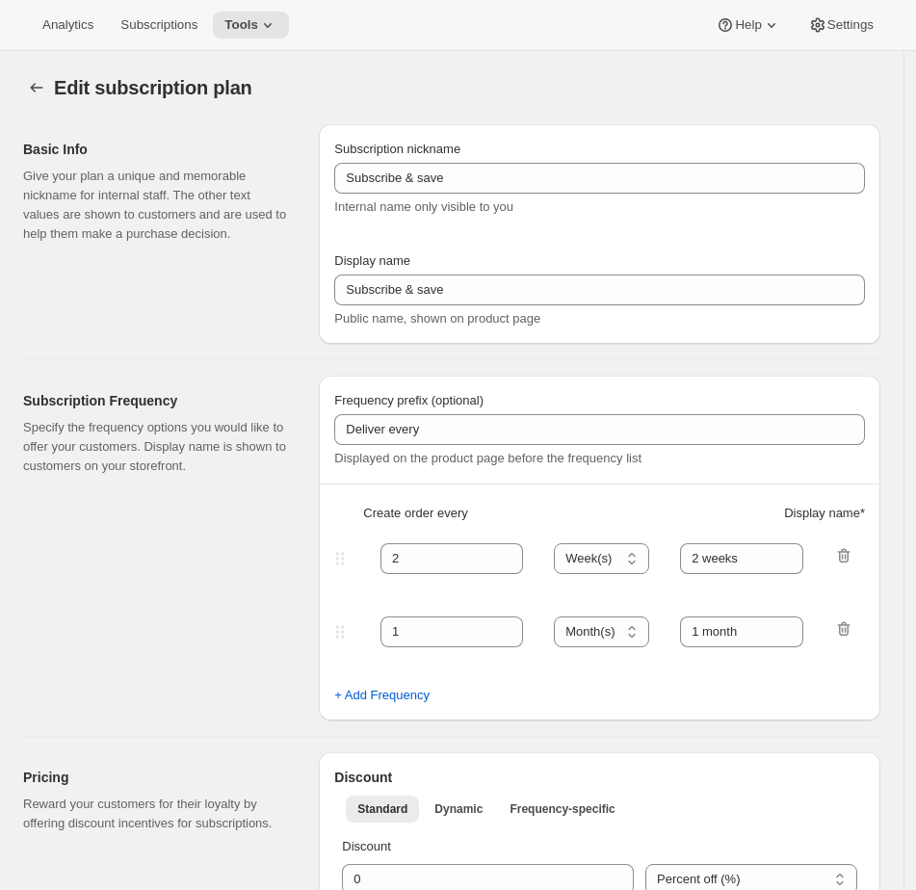
checkbox input "true"
select select "YEARDAY"
select select "10"
select select "15"
select select "2"
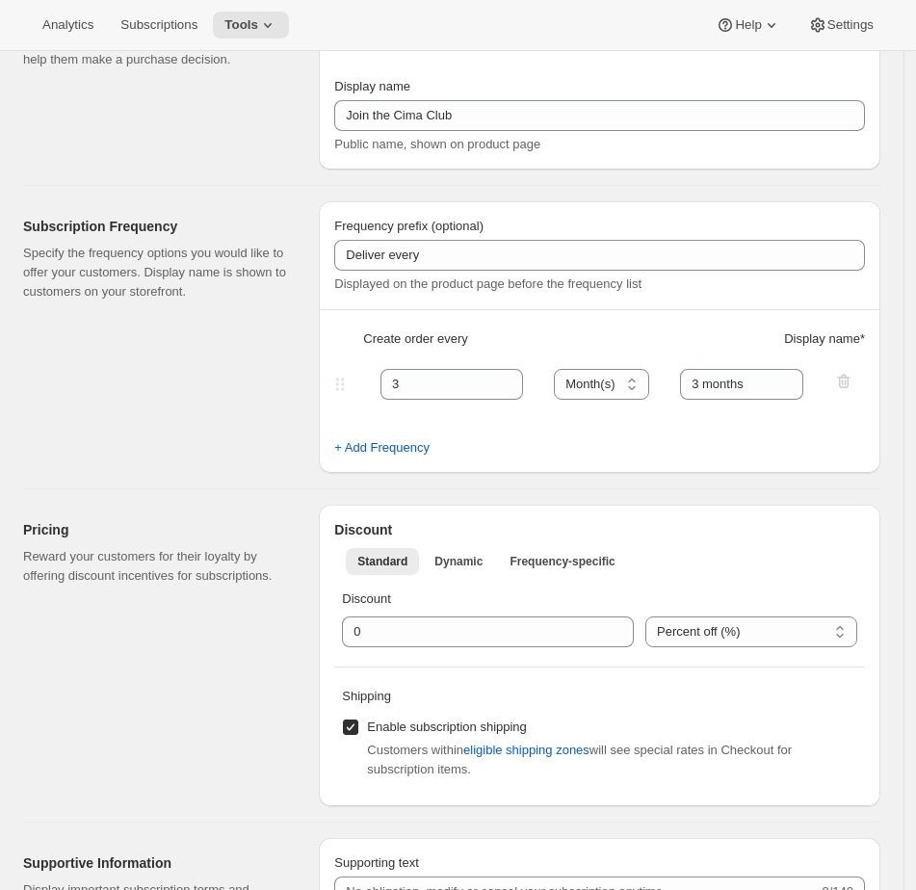
scroll to position [160, 0]
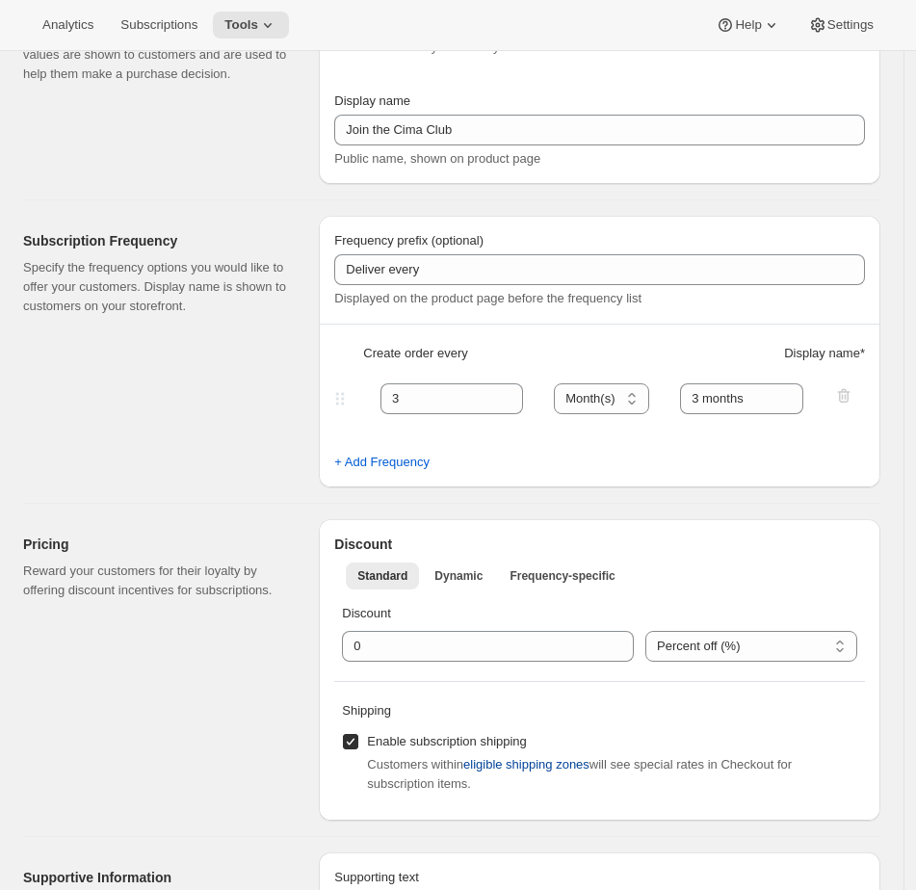
click at [555, 760] on span "eligible shipping zones" at bounding box center [526, 764] width 126 height 19
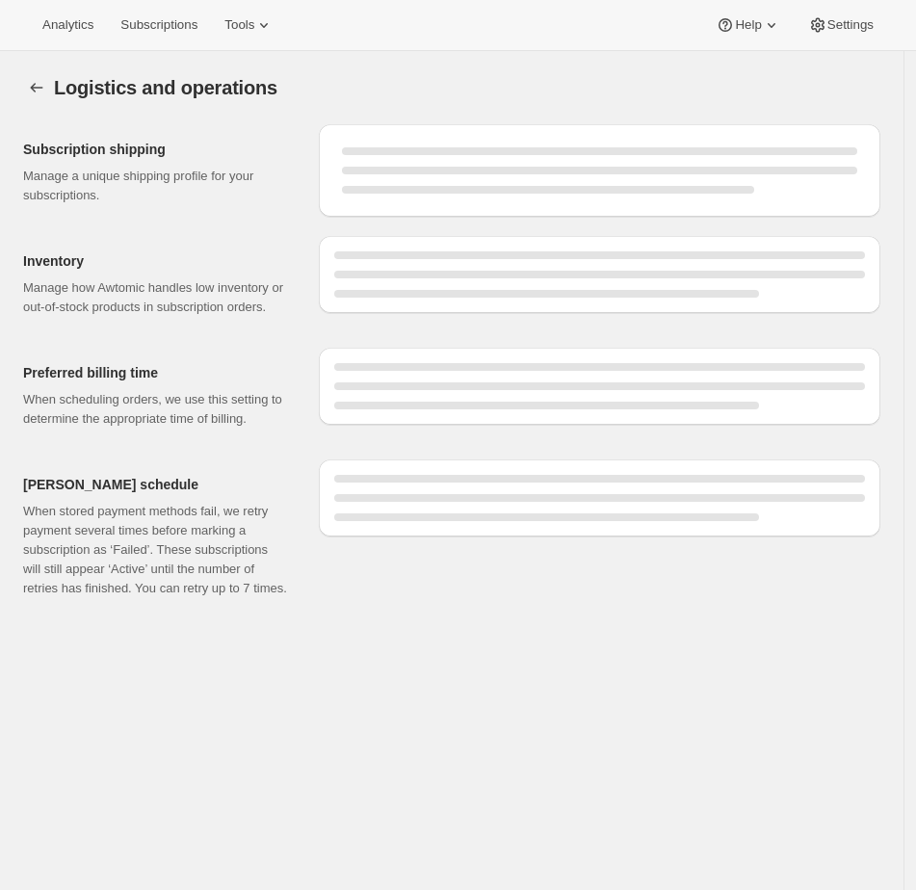
select select "10:00"
select select "DAY"
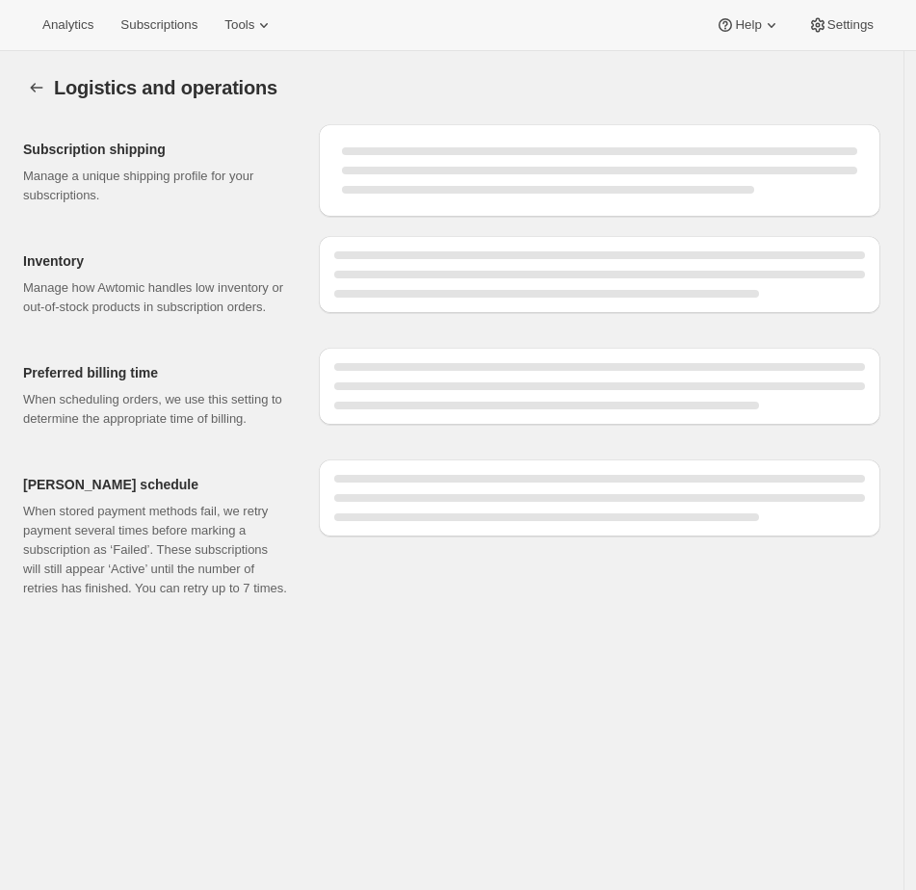
select select "DAY"
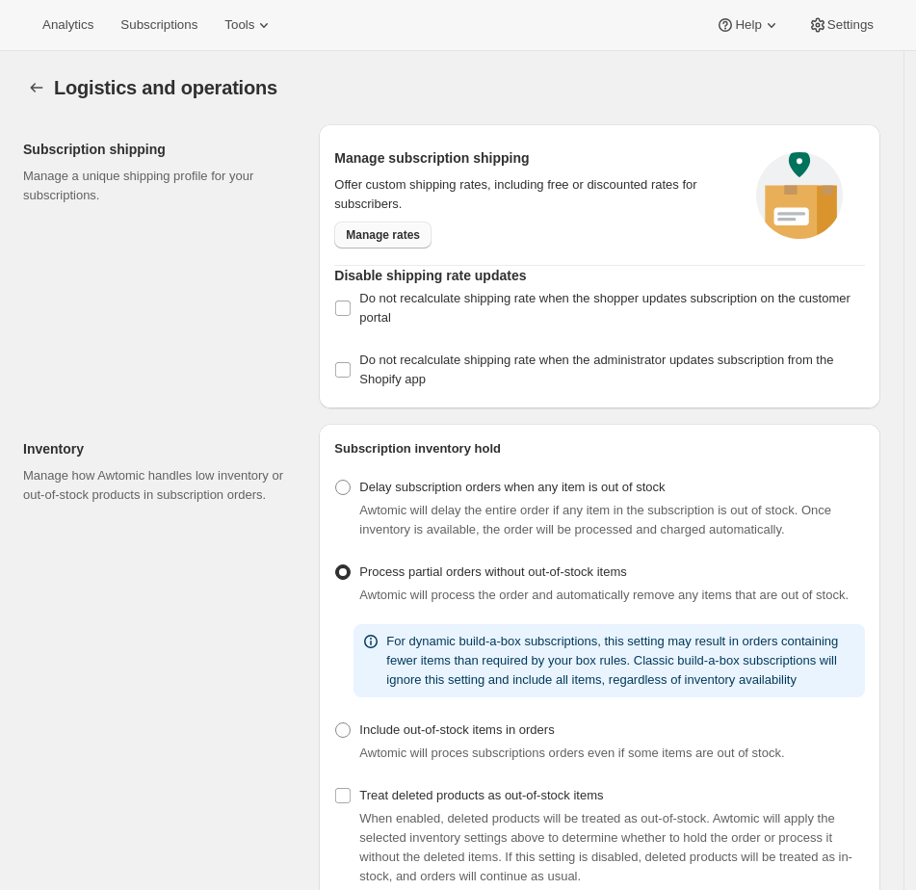
click at [410, 238] on span "Manage rates" at bounding box center [383, 234] width 74 height 15
click at [251, 23] on span "Tools" at bounding box center [239, 24] width 30 height 15
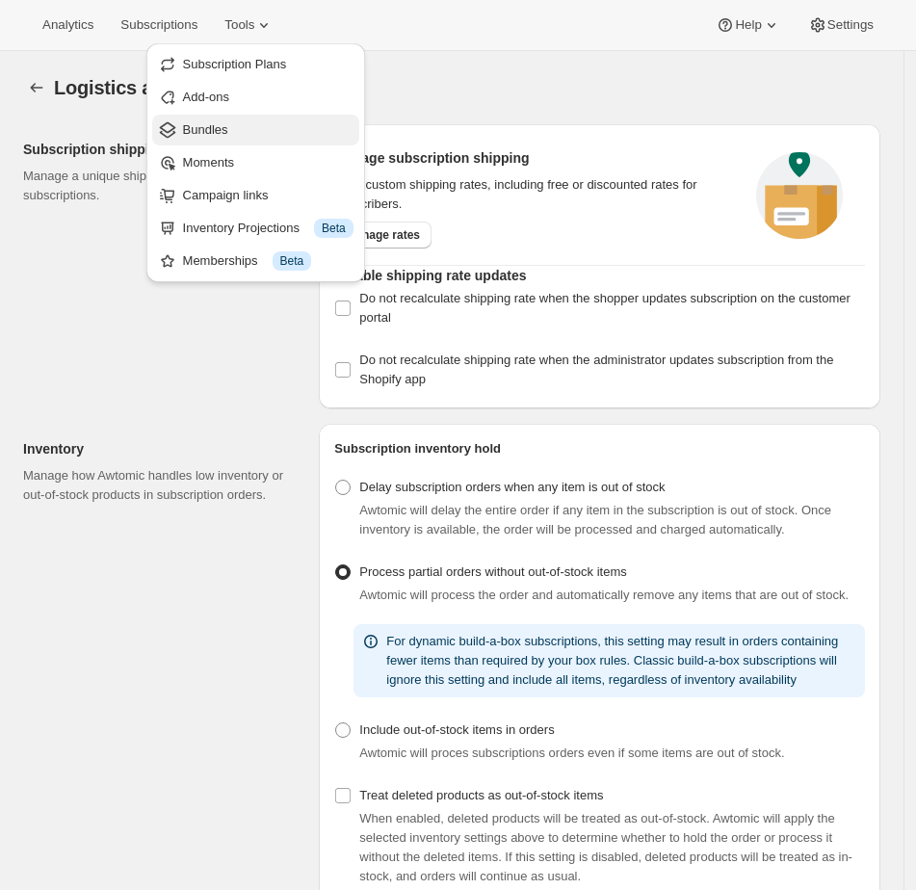
click at [242, 132] on span "Bundles" at bounding box center [268, 129] width 171 height 19
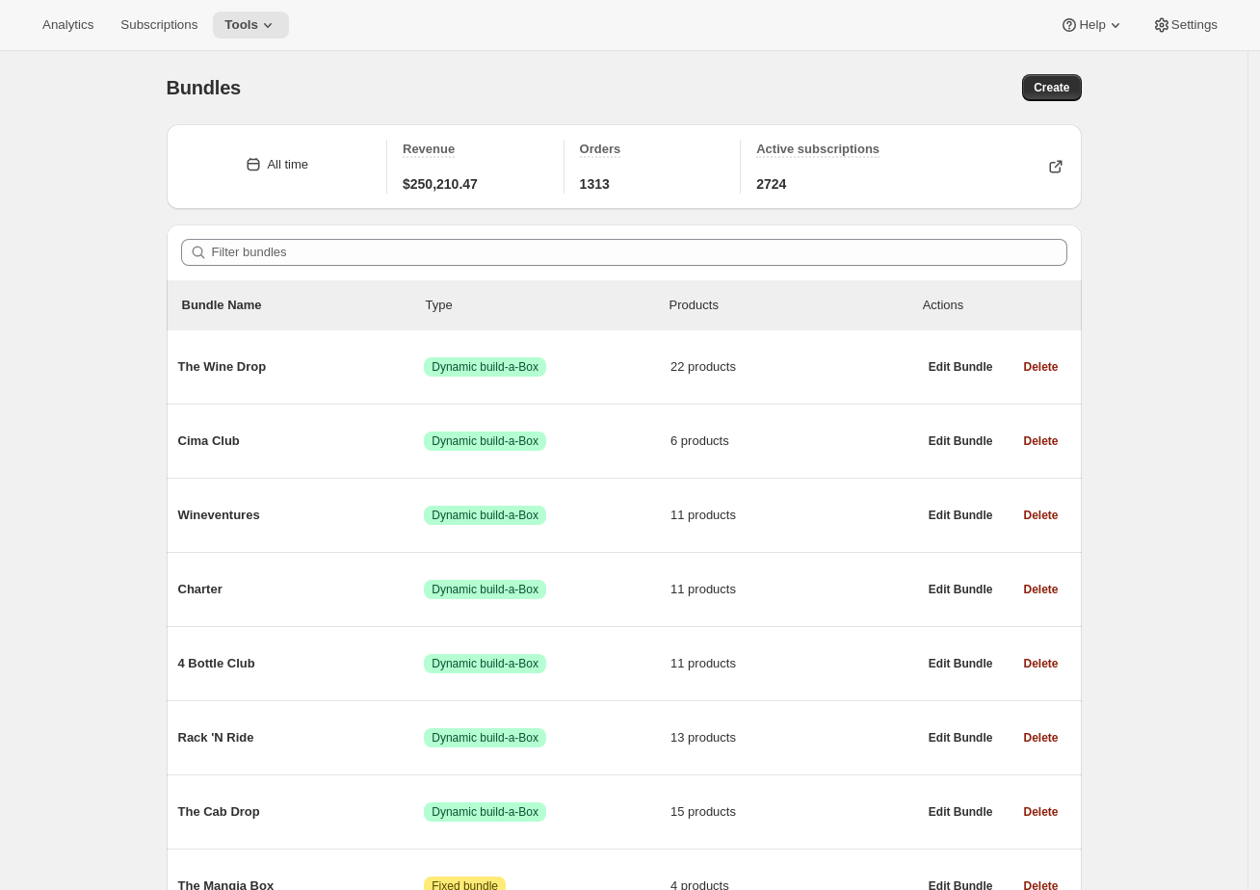
click at [927, 346] on div "Bundles. This page is ready Bundles Create All time Revenue $250,210.47 Orders …" at bounding box center [624, 523] width 1248 height 945
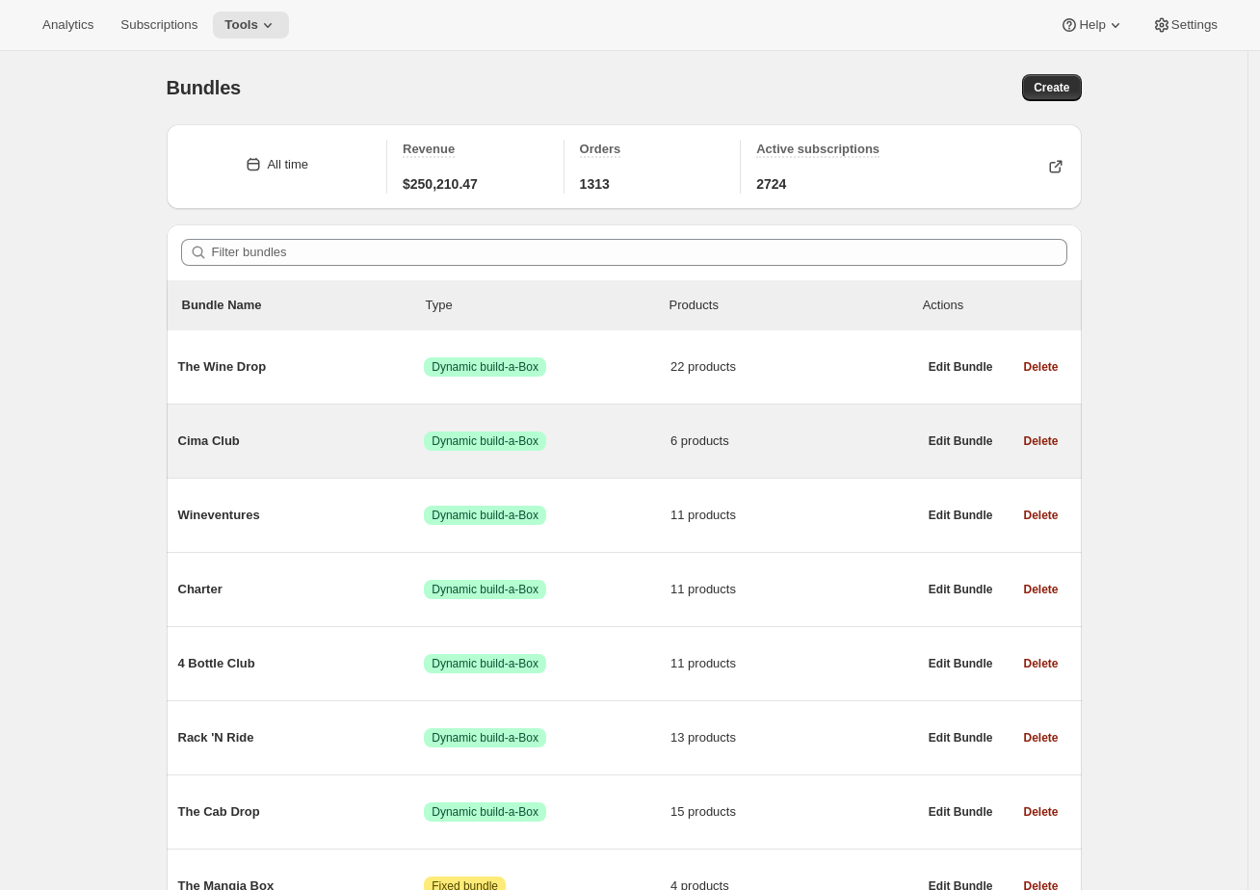
click at [358, 435] on span "Cima Club" at bounding box center [301, 441] width 247 height 19
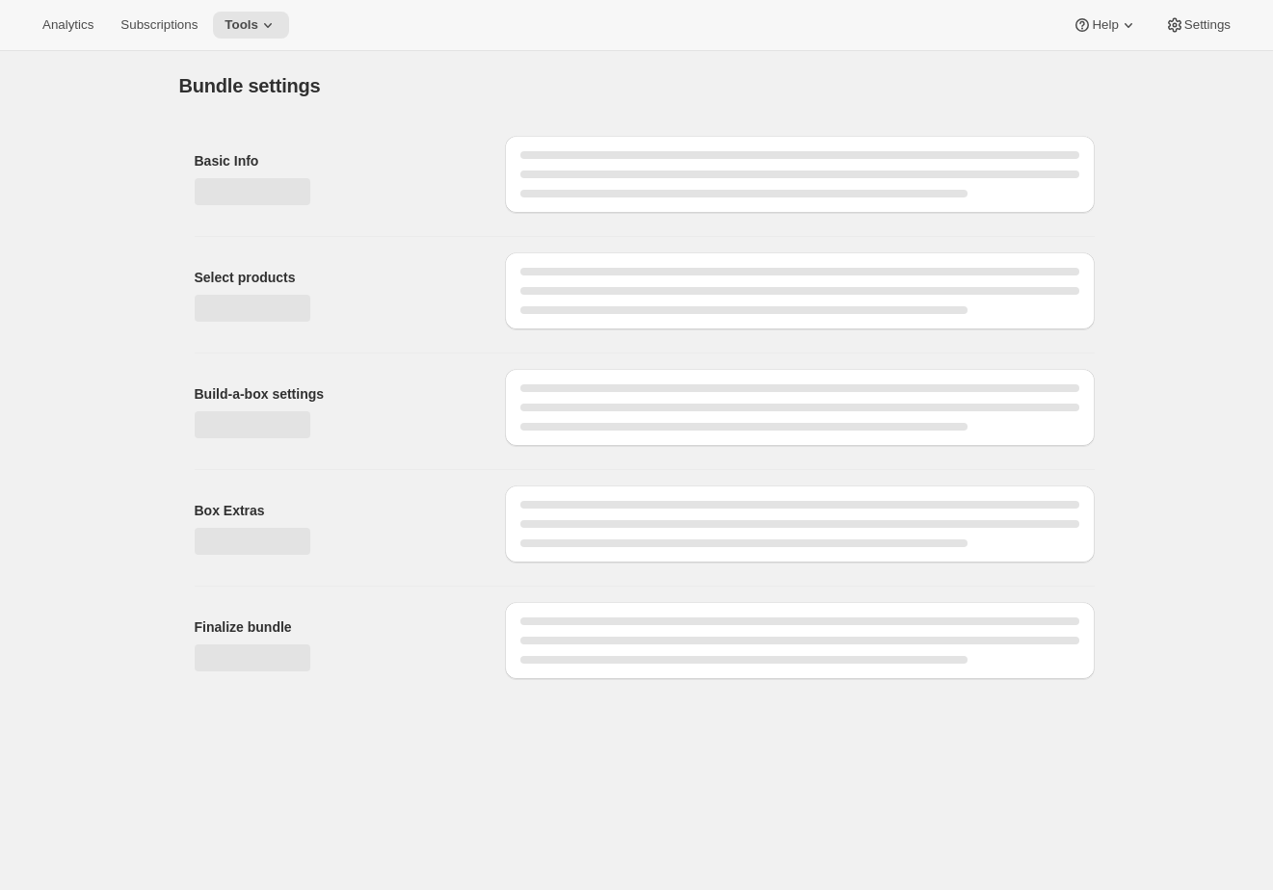
type input "Cima Club"
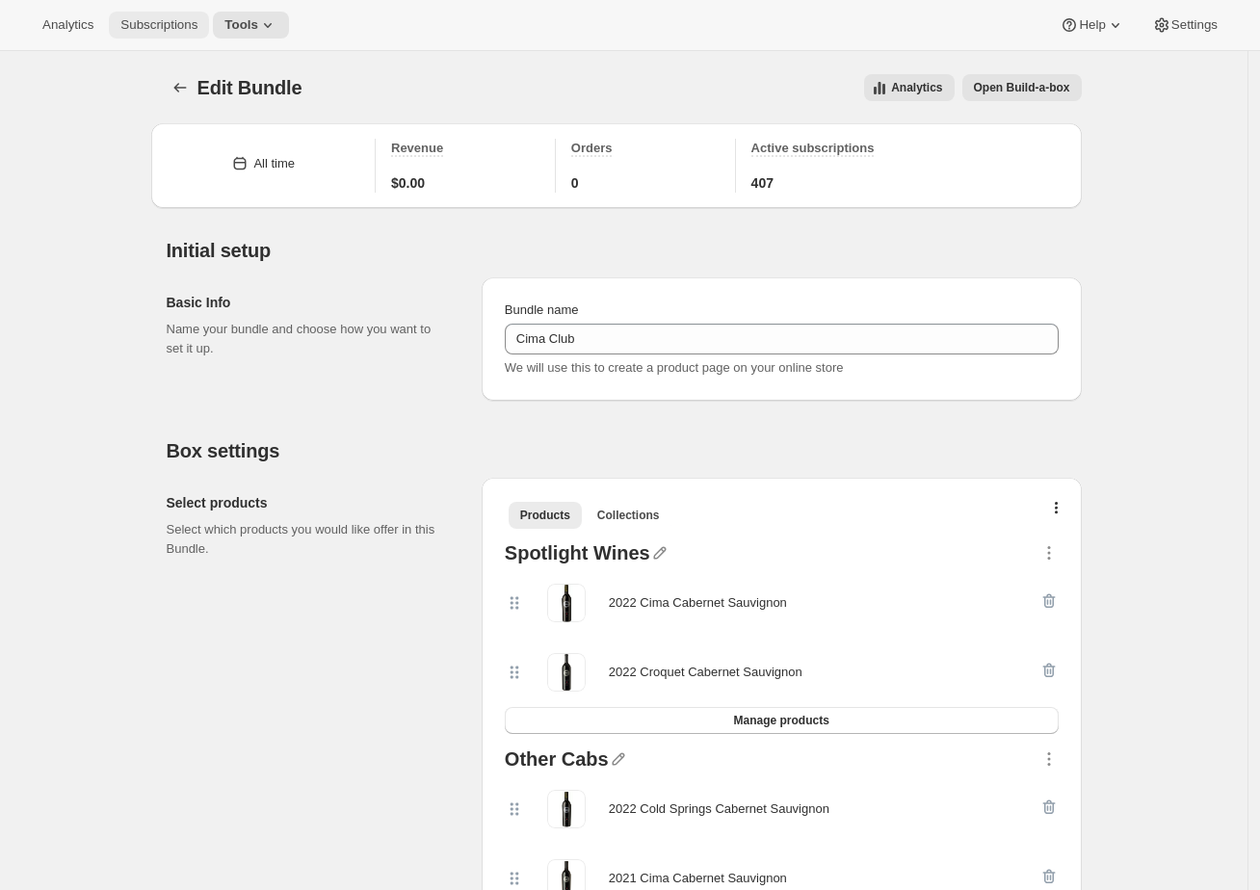
click at [169, 23] on span "Subscriptions" at bounding box center [158, 24] width 77 height 15
